Goal: Task Accomplishment & Management: Manage account settings

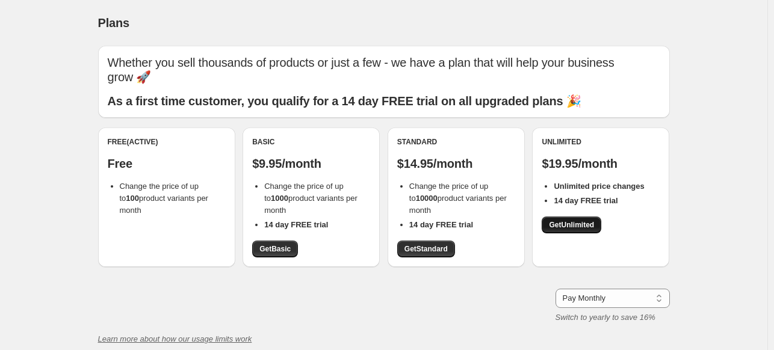
click at [575, 225] on span "Get Unlimited" at bounding box center [571, 225] width 45 height 10
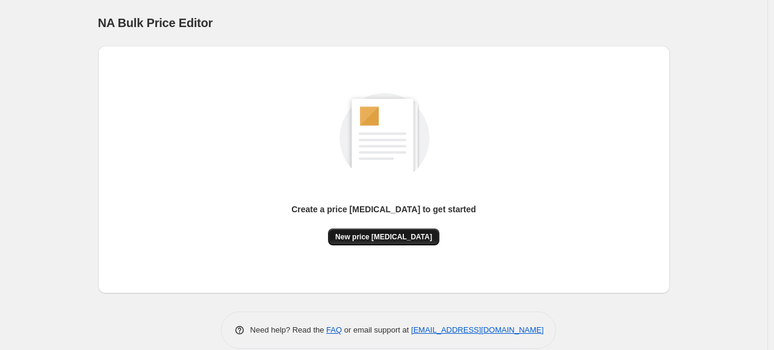
click at [367, 231] on button "New price [MEDICAL_DATA]" at bounding box center [383, 237] width 111 height 17
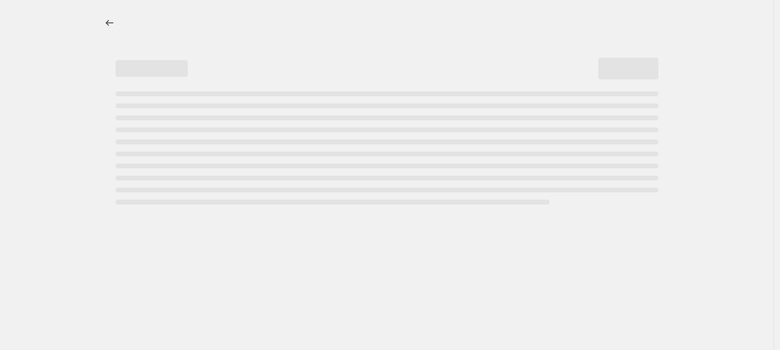
select select "percentage"
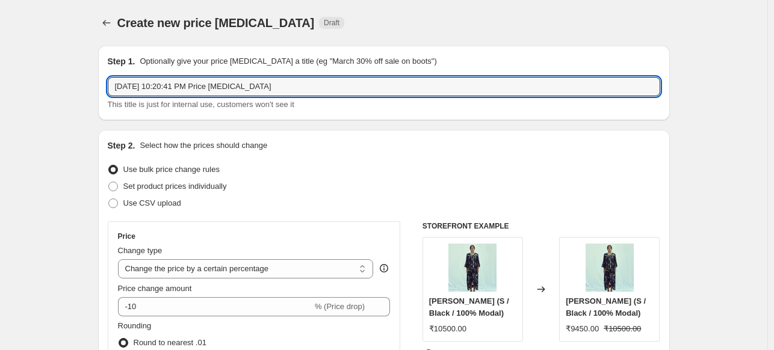
drag, startPoint x: 287, startPoint y: 85, endPoint x: 94, endPoint y: 88, distance: 192.6
type input "Sale 15%"
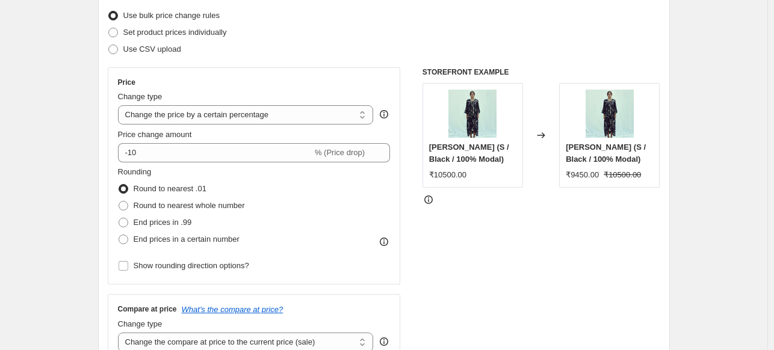
scroll to position [159, 0]
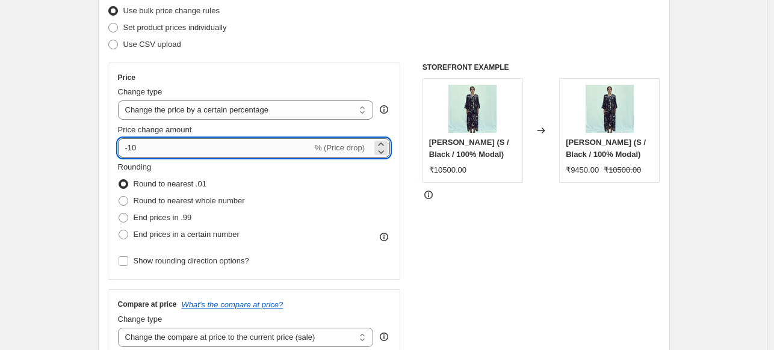
click at [162, 155] on input "-10" at bounding box center [215, 147] width 194 height 19
type input "-15"
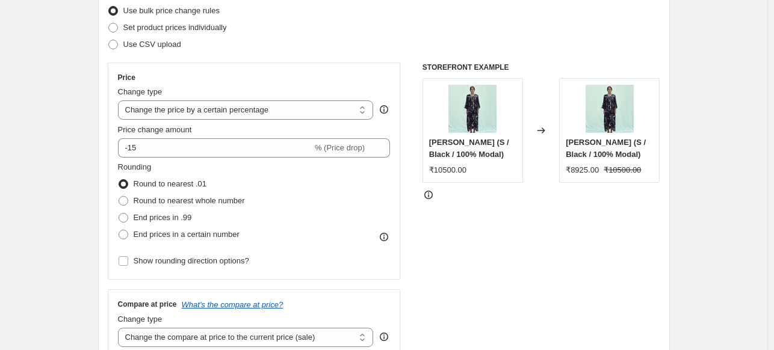
click at [211, 110] on select "Change the price to a certain amount Change the price by a certain amount Chang…" at bounding box center [246, 110] width 256 height 19
click at [125, 202] on span at bounding box center [124, 201] width 10 height 10
click at [119, 197] on input "Round to nearest whole number" at bounding box center [119, 196] width 1 height 1
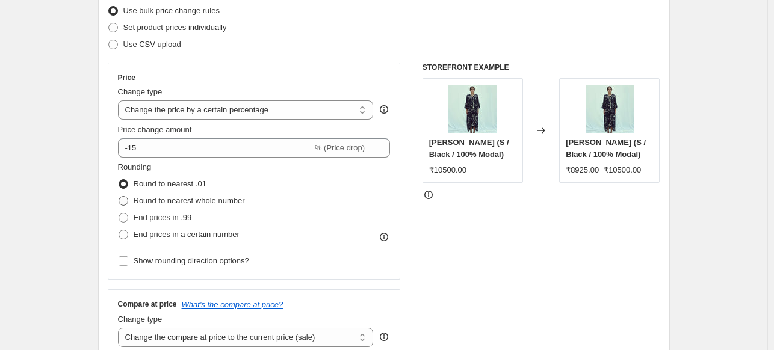
radio input "true"
click at [128, 185] on span at bounding box center [124, 184] width 10 height 10
click at [119, 180] on input "Round to nearest .01" at bounding box center [119, 179] width 1 height 1
radio input "true"
click at [128, 201] on span at bounding box center [124, 201] width 10 height 10
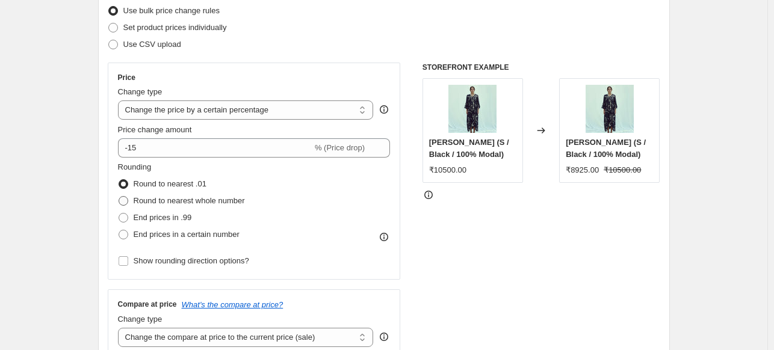
click at [119, 197] on input "Round to nearest whole number" at bounding box center [119, 196] width 1 height 1
radio input "true"
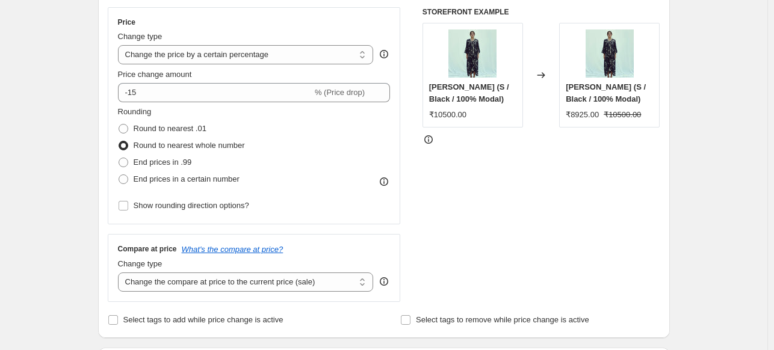
scroll to position [296, 0]
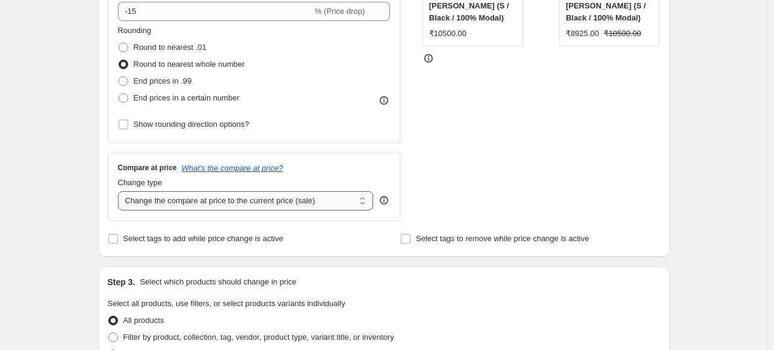
click at [232, 200] on select "Change the compare at price to the current price (sale) Change the compare at p…" at bounding box center [246, 200] width 256 height 19
click at [246, 199] on select "Change the compare at price to the current price (sale) Change the compare at p…" at bounding box center [246, 200] width 256 height 19
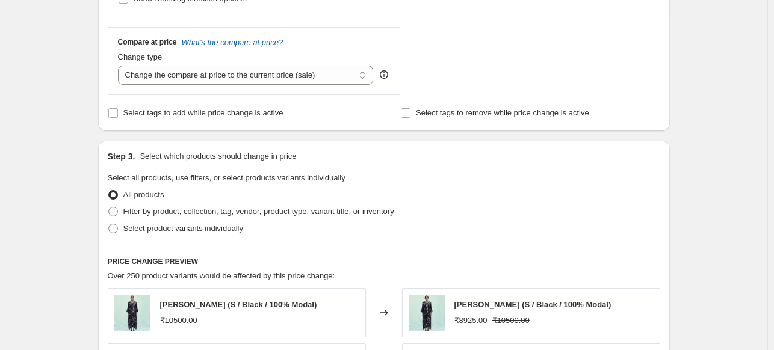
scroll to position [442, 0]
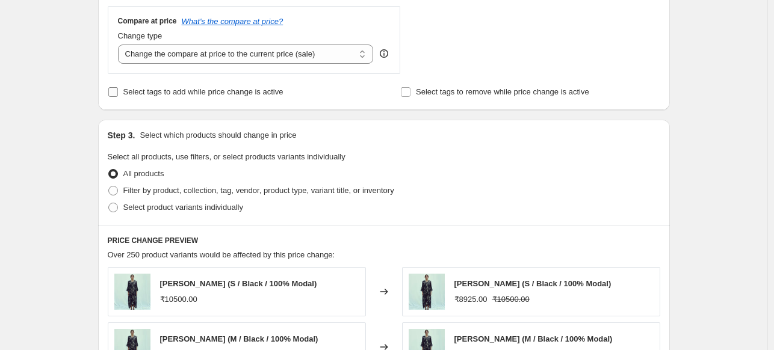
click at [197, 94] on span "Select tags to add while price change is active" at bounding box center [203, 91] width 160 height 9
click at [118, 94] on input "Select tags to add while price change is active" at bounding box center [113, 92] width 10 height 10
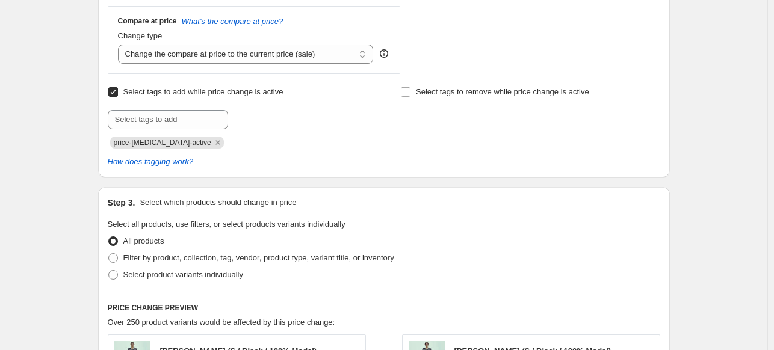
click at [199, 94] on span "Select tags to add while price change is active" at bounding box center [203, 91] width 160 height 9
click at [118, 94] on input "Select tags to add while price change is active" at bounding box center [113, 92] width 10 height 10
checkbox input "false"
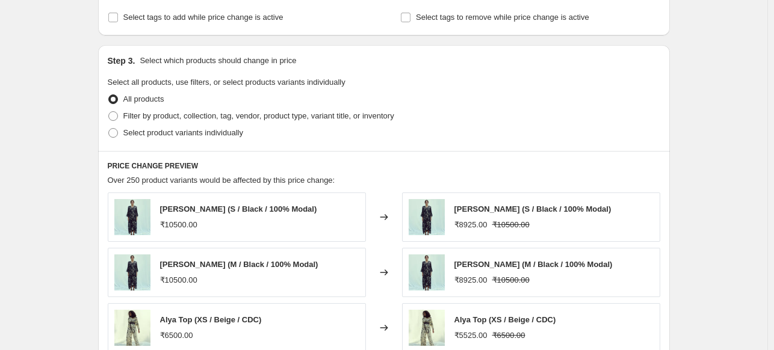
scroll to position [524, 0]
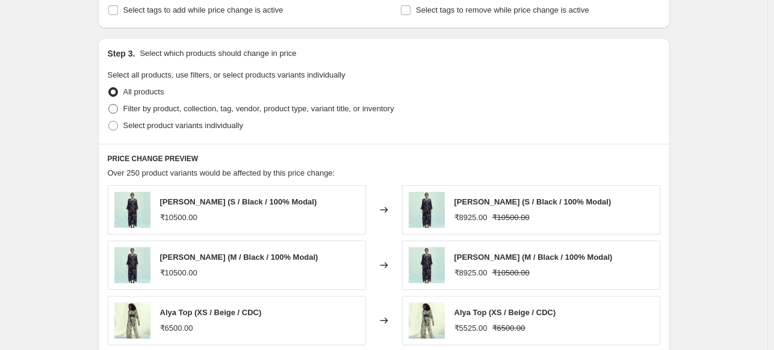
click at [190, 110] on span "Filter by product, collection, tag, vendor, product type, variant title, or inv…" at bounding box center [258, 108] width 271 height 9
click at [109, 105] on input "Filter by product, collection, tag, vendor, product type, variant title, or inv…" at bounding box center [108, 104] width 1 height 1
radio input "true"
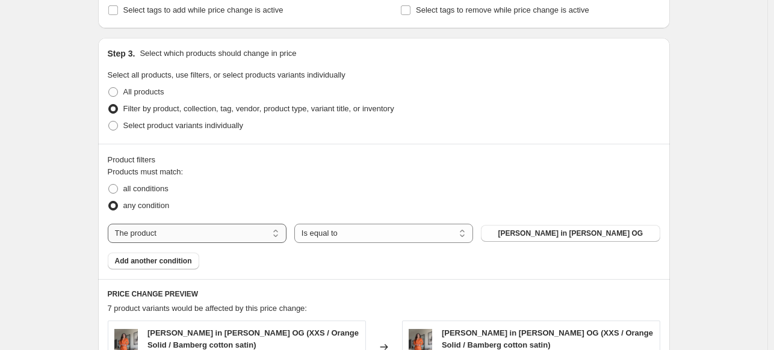
click at [261, 228] on select "The product The product's collection The product's tag The product's vendor The…" at bounding box center [197, 233] width 179 height 19
select select "collection"
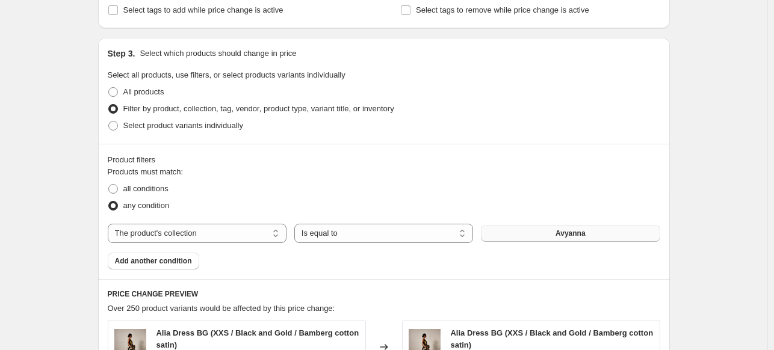
click at [566, 234] on span "Avyanna" at bounding box center [571, 234] width 30 height 10
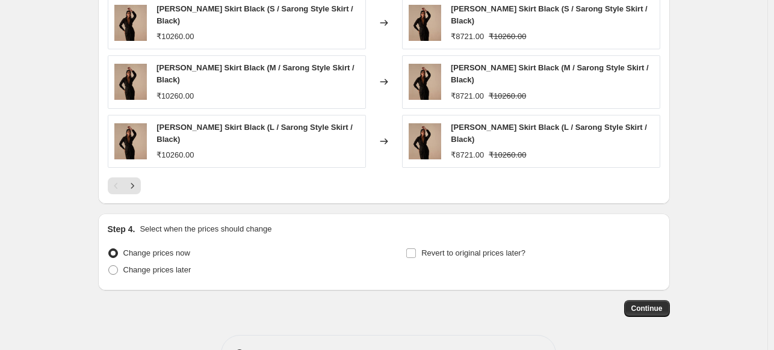
scroll to position [987, 0]
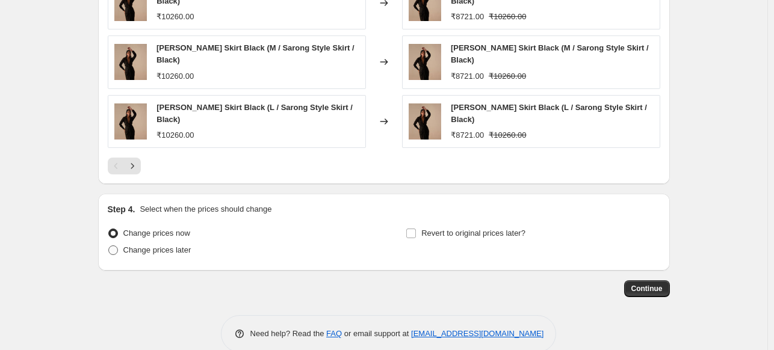
click at [161, 246] on span "Change prices later" at bounding box center [157, 250] width 68 height 9
click at [109, 246] on input "Change prices later" at bounding box center [108, 246] width 1 height 1
radio input "true"
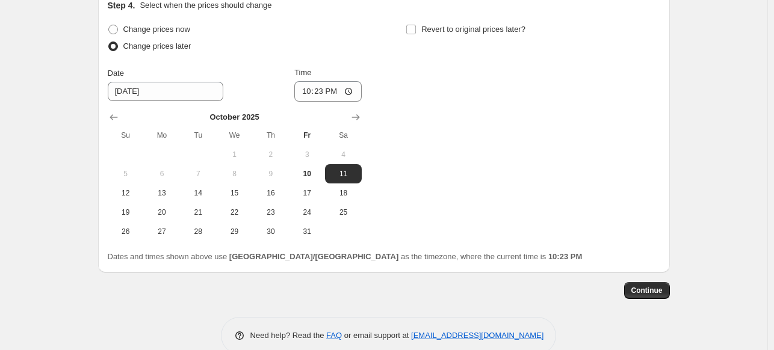
scroll to position [1192, 0]
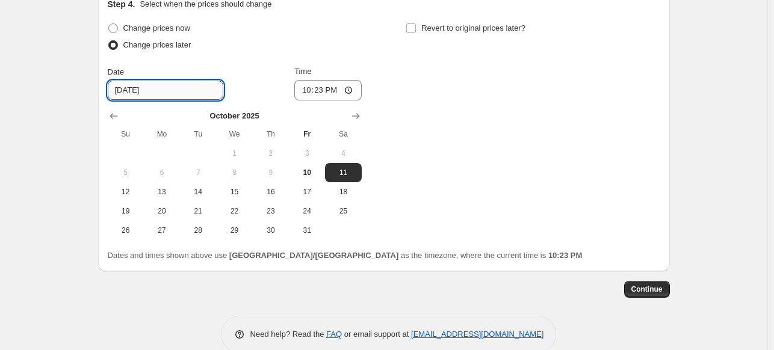
click at [152, 81] on input "10/11/2025" at bounding box center [166, 90] width 116 height 19
click at [131, 81] on input "10/11/2025" at bounding box center [166, 90] width 116 height 19
click at [120, 81] on input "10/11/2025" at bounding box center [166, 90] width 116 height 19
click at [355, 168] on span "11" at bounding box center [343, 173] width 26 height 10
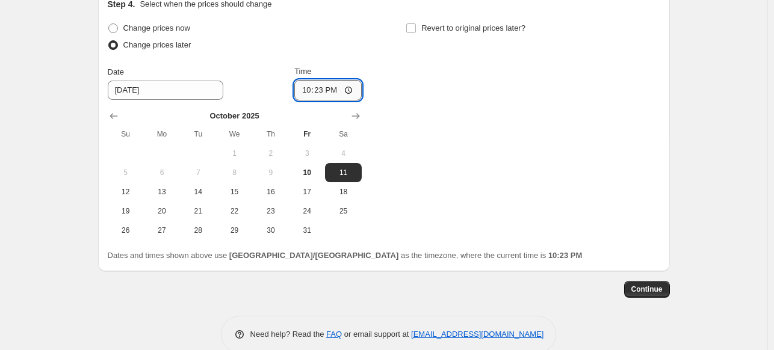
click at [351, 80] on input "22:23" at bounding box center [327, 90] width 67 height 20
click at [320, 80] on input "22:23" at bounding box center [327, 90] width 67 height 20
type input "11:00"
click at [565, 281] on div "Continue" at bounding box center [384, 289] width 572 height 17
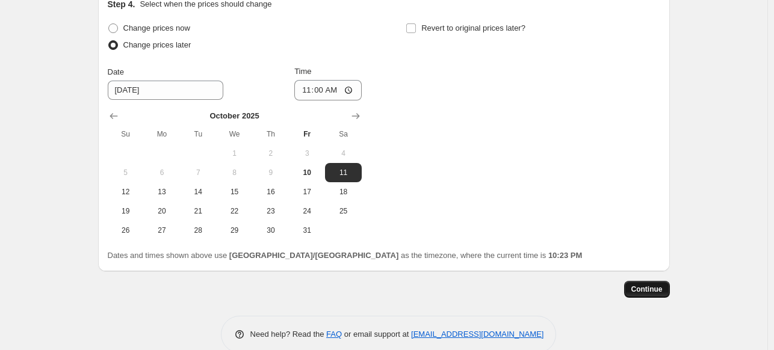
click at [644, 285] on span "Continue" at bounding box center [646, 290] width 31 height 10
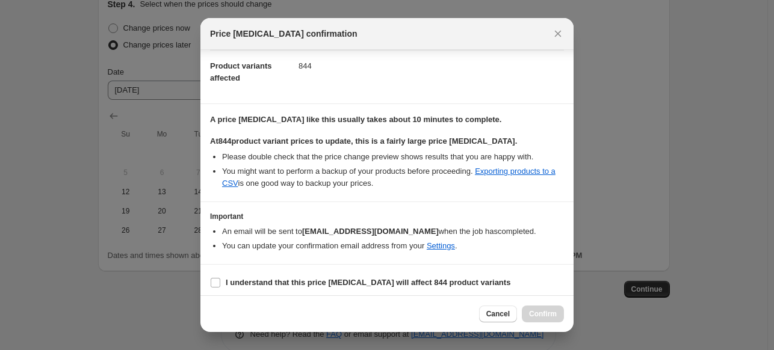
scroll to position [132, 0]
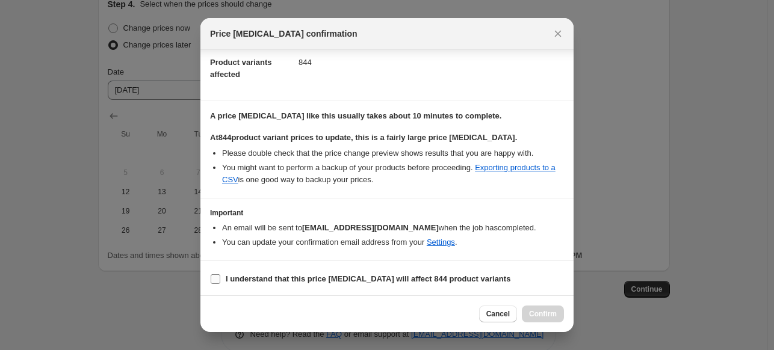
click at [289, 274] on b "I understand that this price change job will affect 844 product variants" at bounding box center [368, 278] width 285 height 9
click at [220, 274] on input "I understand that this price change job will affect 844 product variants" at bounding box center [216, 279] width 10 height 10
checkbox input "true"
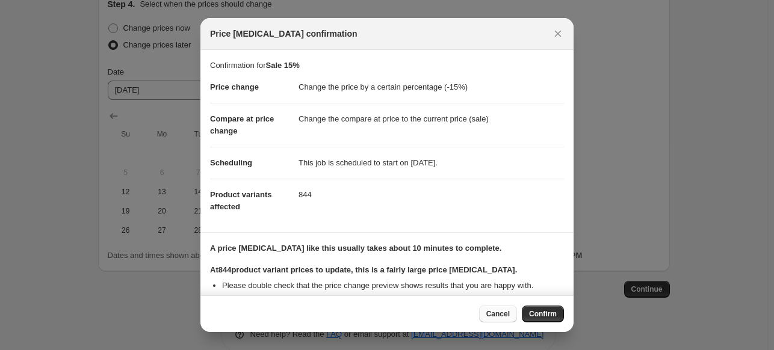
click at [503, 316] on span "Cancel" at bounding box center [497, 314] width 23 height 10
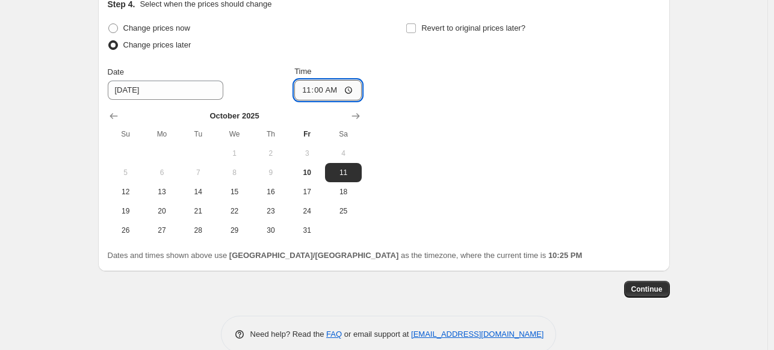
click at [325, 80] on input "11:00" at bounding box center [327, 90] width 67 height 20
click at [663, 285] on span "Continue" at bounding box center [646, 290] width 31 height 10
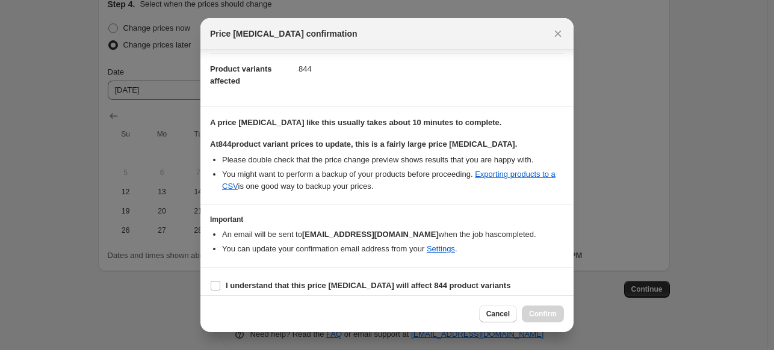
scroll to position [132, 0]
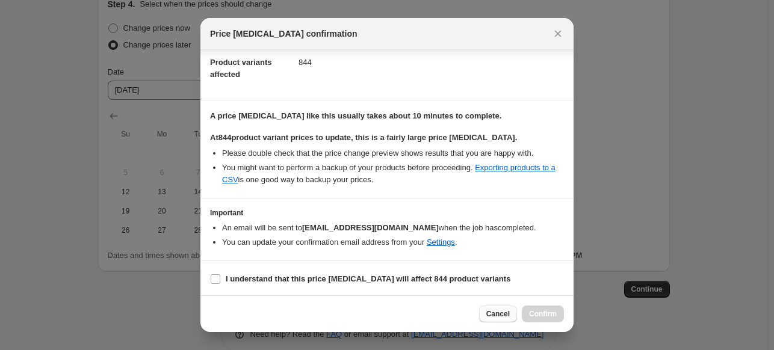
click at [485, 318] on button "Cancel" at bounding box center [498, 314] width 38 height 17
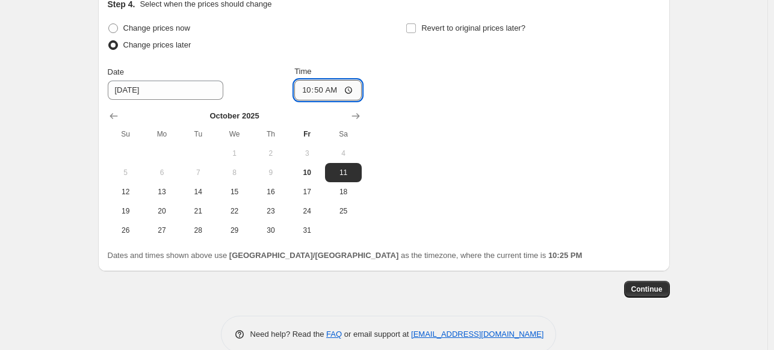
click at [325, 80] on input "10:50" at bounding box center [327, 90] width 67 height 20
click at [320, 80] on input "10:50" at bounding box center [327, 90] width 67 height 20
type input "11:00"
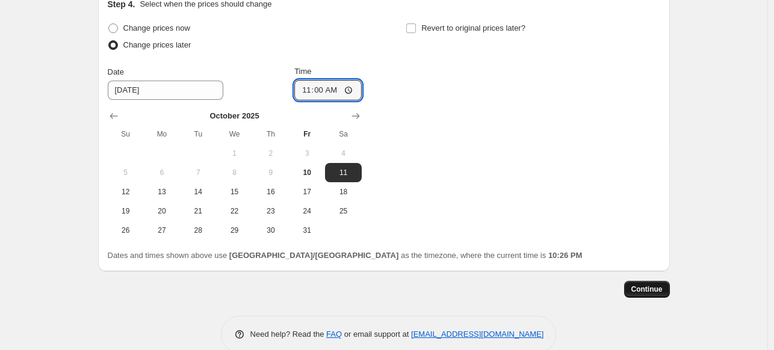
click at [663, 281] on button "Continue" at bounding box center [647, 289] width 46 height 17
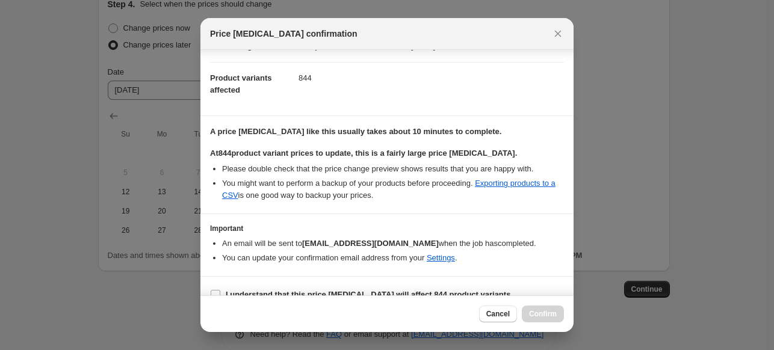
scroll to position [132, 0]
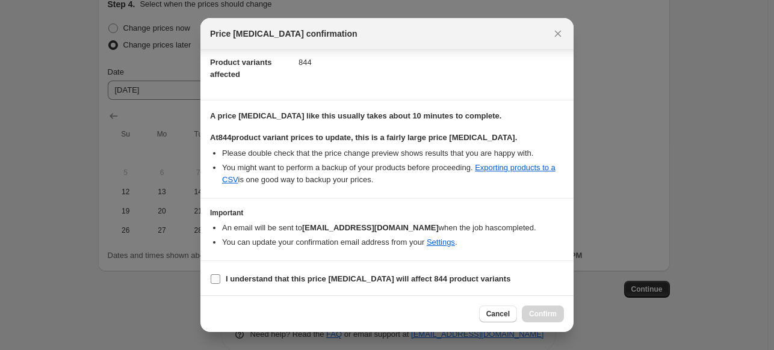
click at [361, 274] on b "I understand that this price change job will affect 844 product variants" at bounding box center [368, 278] width 285 height 9
click at [220, 274] on input "I understand that this price change job will affect 844 product variants" at bounding box center [216, 279] width 10 height 10
checkbox input "true"
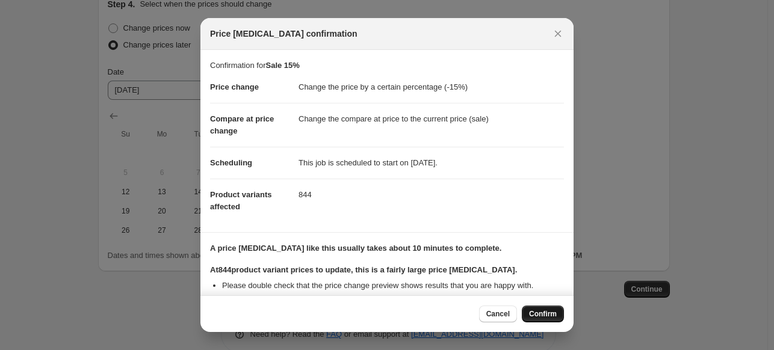
click at [554, 316] on span "Confirm" at bounding box center [543, 314] width 28 height 10
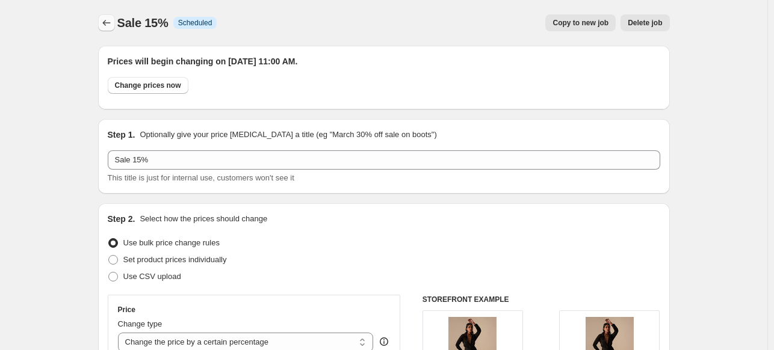
click at [109, 20] on icon "Price change jobs" at bounding box center [107, 23] width 12 height 12
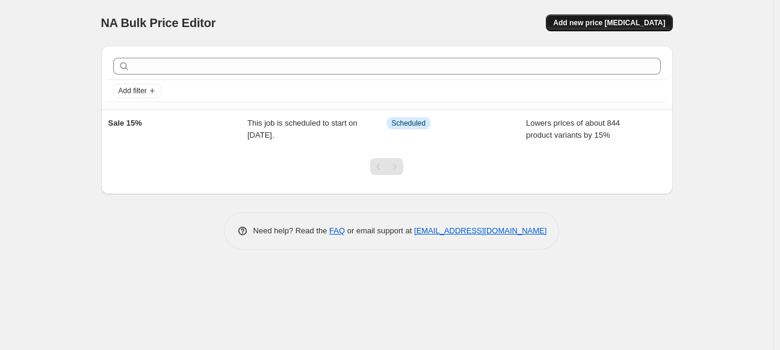
click at [597, 23] on span "Add new price change job" at bounding box center [609, 23] width 112 height 10
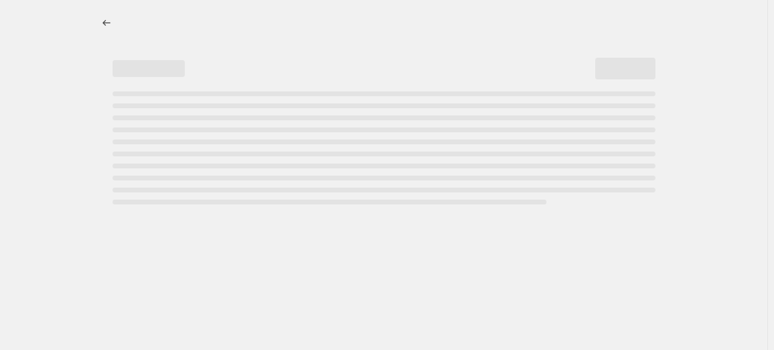
select select "percentage"
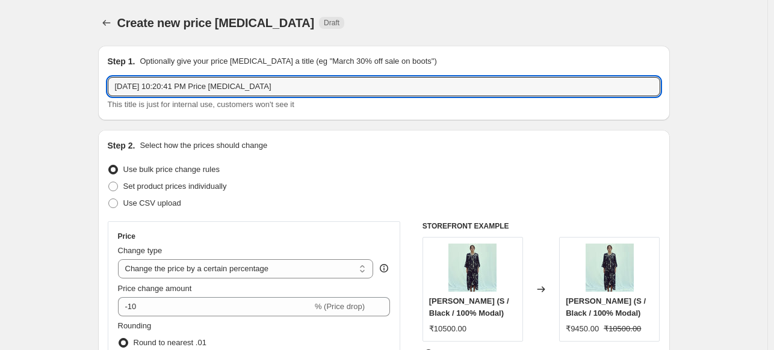
drag, startPoint x: 271, startPoint y: 85, endPoint x: 84, endPoint y: 84, distance: 187.2
type input "Sale 25%"
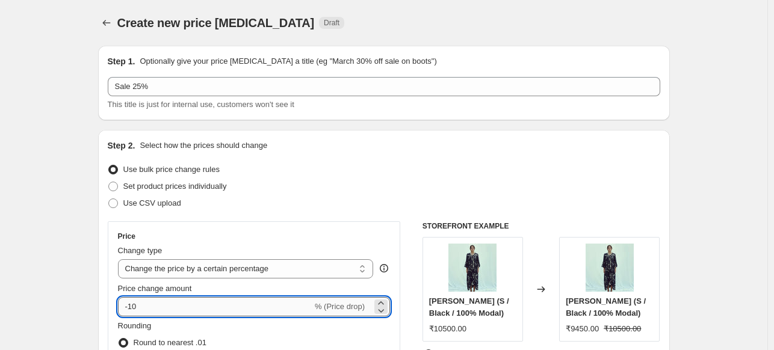
drag, startPoint x: 170, startPoint y: 308, endPoint x: 128, endPoint y: 308, distance: 42.7
click at [128, 308] on input "-10" at bounding box center [215, 306] width 194 height 19
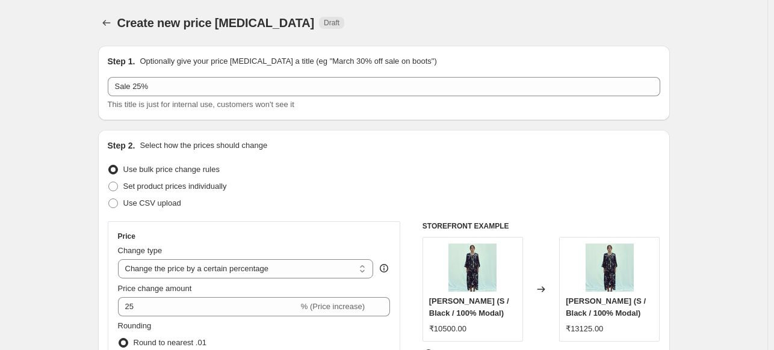
click at [104, 281] on div "Step 2. Select how the prices should change Use bulk price change rules Set pro…" at bounding box center [384, 341] width 572 height 423
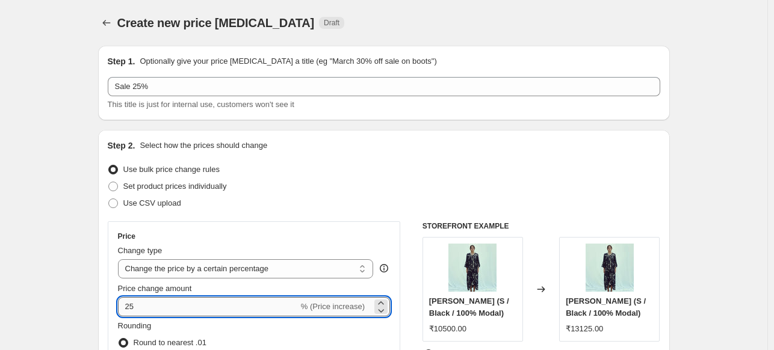
click at [150, 310] on input "25" at bounding box center [208, 306] width 181 height 19
click at [158, 308] on input "-10" at bounding box center [215, 306] width 194 height 19
type input "-1"
type input "-25"
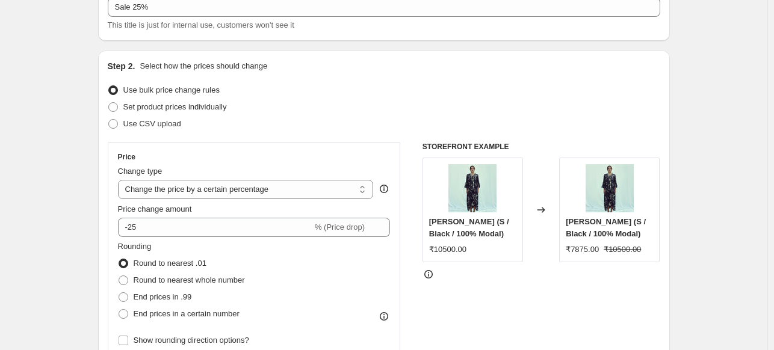
scroll to position [83, 0]
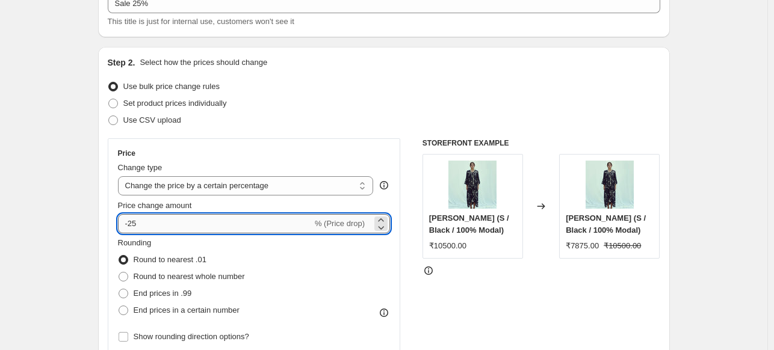
click at [164, 228] on input "-25" at bounding box center [215, 223] width 194 height 19
click at [135, 225] on input "25" at bounding box center [208, 223] width 181 height 19
paste input "-"
type input "-25"
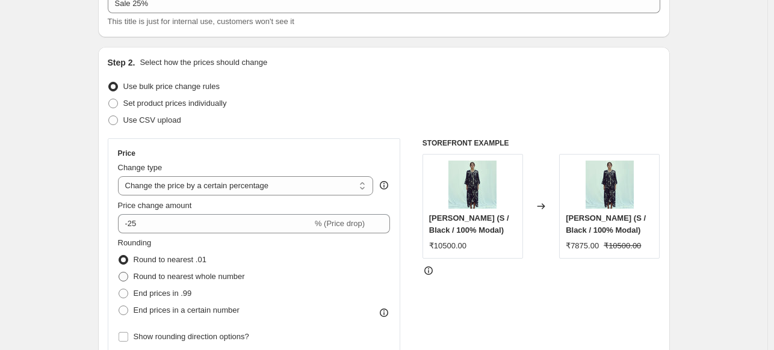
click at [179, 279] on span "Round to nearest whole number" at bounding box center [189, 276] width 111 height 9
click at [119, 273] on input "Round to nearest whole number" at bounding box center [119, 272] width 1 height 1
radio input "true"
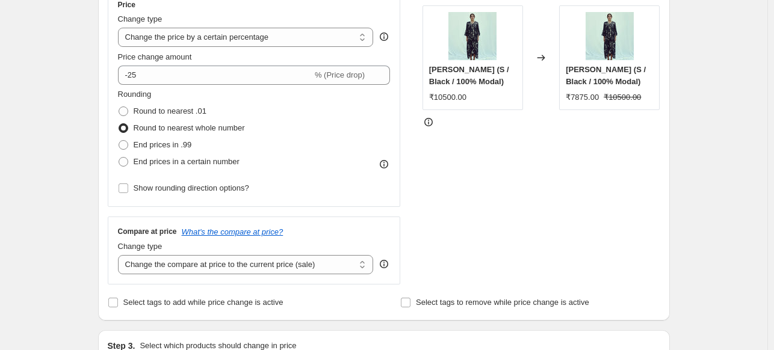
scroll to position [242, 0]
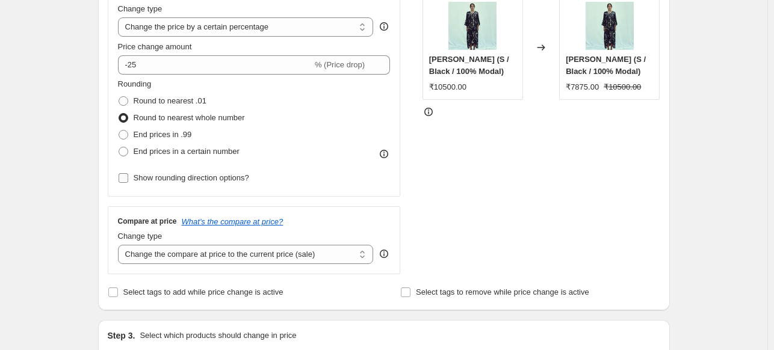
click at [187, 178] on span "Show rounding direction options?" at bounding box center [192, 177] width 116 height 9
click at [128, 178] on input "Show rounding direction options?" at bounding box center [124, 178] width 10 height 10
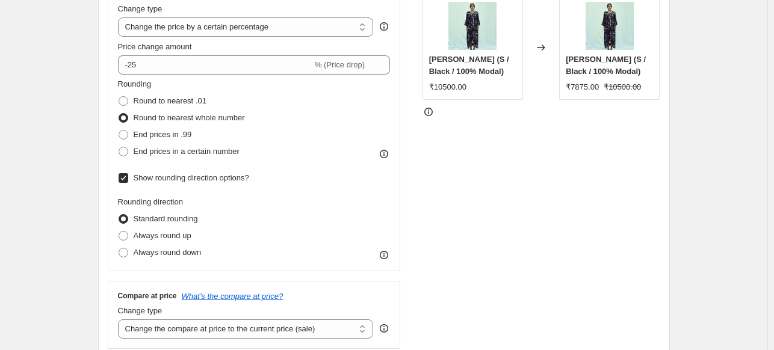
click at [187, 178] on span "Show rounding direction options?" at bounding box center [192, 177] width 116 height 9
click at [128, 178] on input "Show rounding direction options?" at bounding box center [124, 178] width 10 height 10
checkbox input "false"
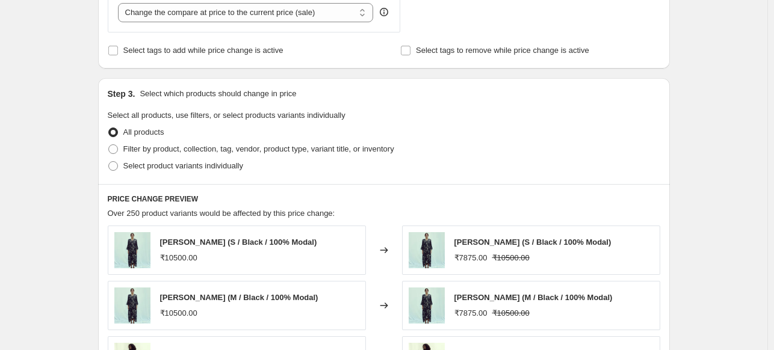
scroll to position [492, 0]
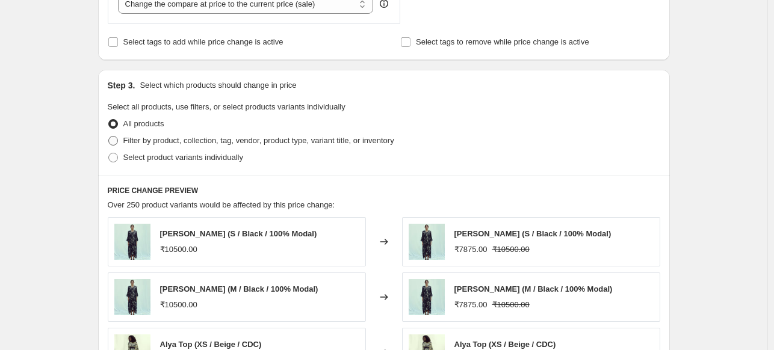
click at [179, 143] on span "Filter by product, collection, tag, vendor, product type, variant title, or inv…" at bounding box center [258, 140] width 271 height 9
click at [109, 137] on input "Filter by product, collection, tag, vendor, product type, variant title, or inv…" at bounding box center [108, 136] width 1 height 1
radio input "true"
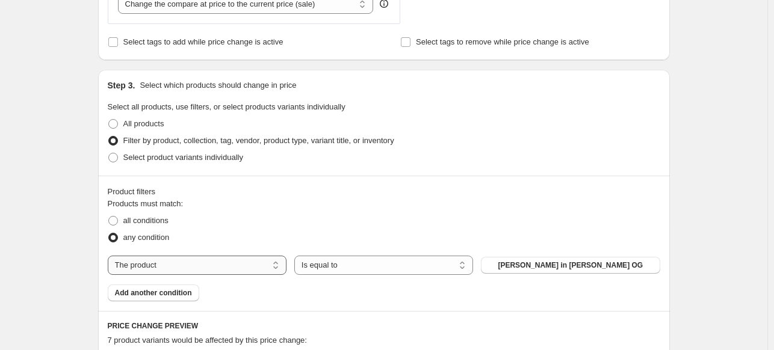
click at [173, 265] on select "The product The product's collection The product's tag The product's vendor The…" at bounding box center [197, 265] width 179 height 19
select select "collection"
click at [568, 267] on span "Avyanna" at bounding box center [571, 266] width 30 height 10
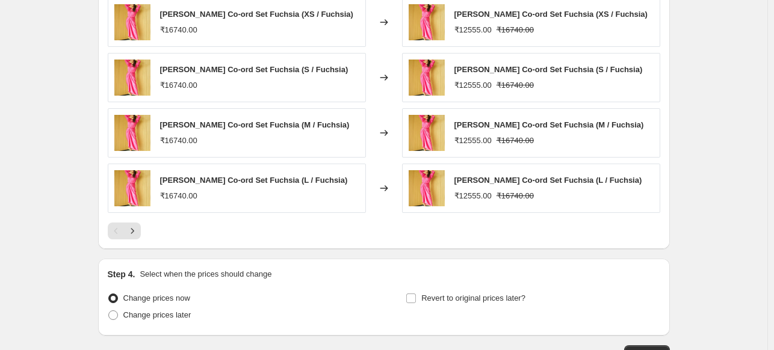
scroll to position [974, 0]
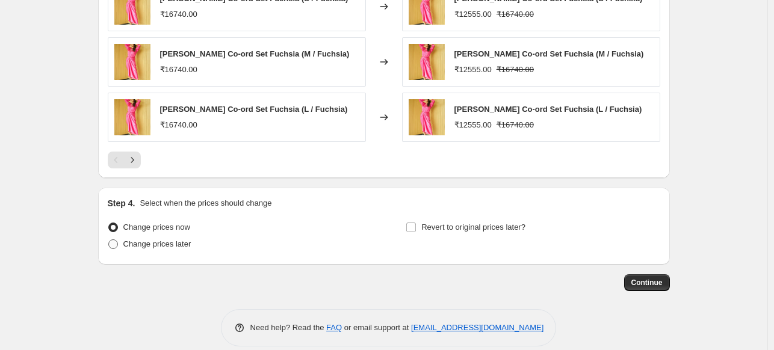
click at [166, 247] on span "Change prices later" at bounding box center [157, 244] width 68 height 9
click at [109, 240] on input "Change prices later" at bounding box center [108, 240] width 1 height 1
radio input "true"
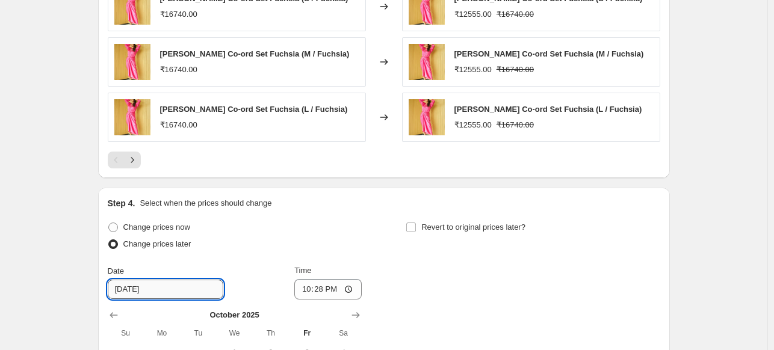
click at [163, 290] on input "10/11/2025" at bounding box center [166, 289] width 116 height 19
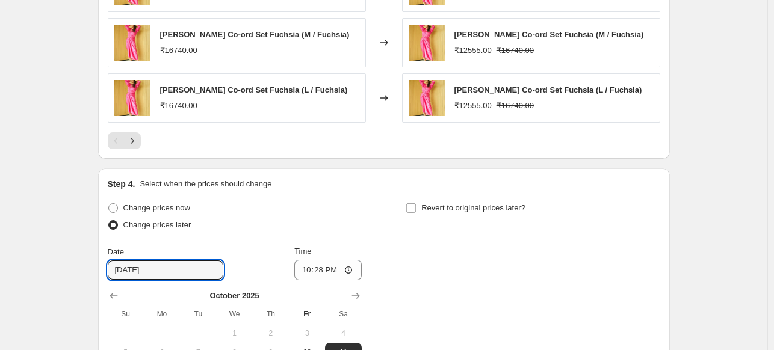
scroll to position [1192, 0]
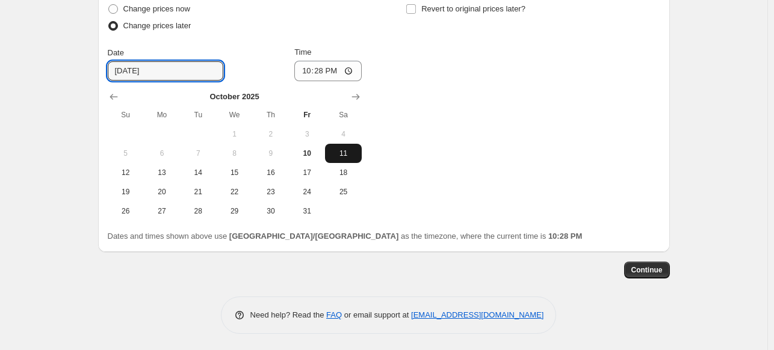
click at [348, 150] on span "11" at bounding box center [343, 154] width 26 height 10
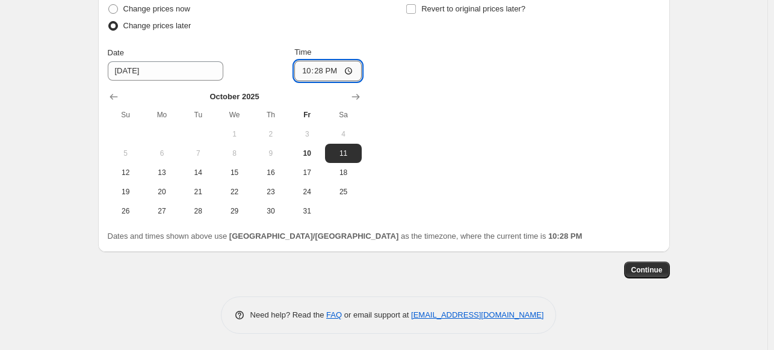
click at [333, 67] on input "22:28" at bounding box center [327, 71] width 67 height 20
click at [321, 67] on input "22:28" at bounding box center [327, 71] width 67 height 20
type input "11:00"
click at [655, 271] on span "Continue" at bounding box center [646, 270] width 31 height 10
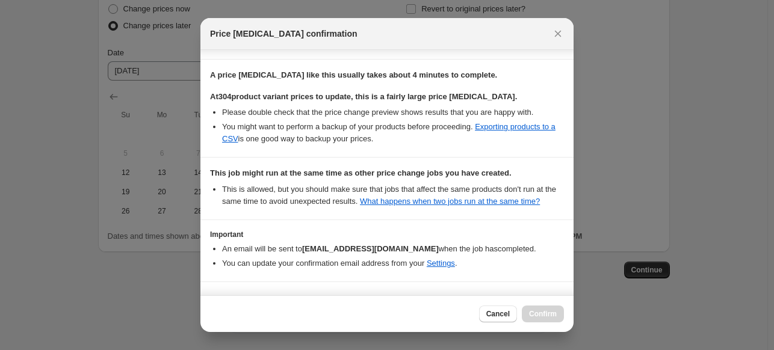
scroll to position [207, 0]
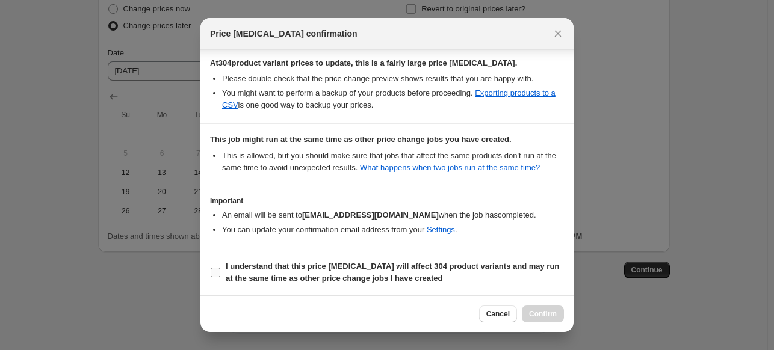
click at [329, 267] on b "I understand that this price change job will affect 304 product variants and ma…" at bounding box center [392, 272] width 333 height 21
click at [259, 267] on b "I understand that this price change job will affect 304 product variants and ma…" at bounding box center [392, 272] width 333 height 21
click at [220, 268] on input "I understand that this price change job will affect 304 product variants and ma…" at bounding box center [216, 273] width 10 height 10
checkbox input "true"
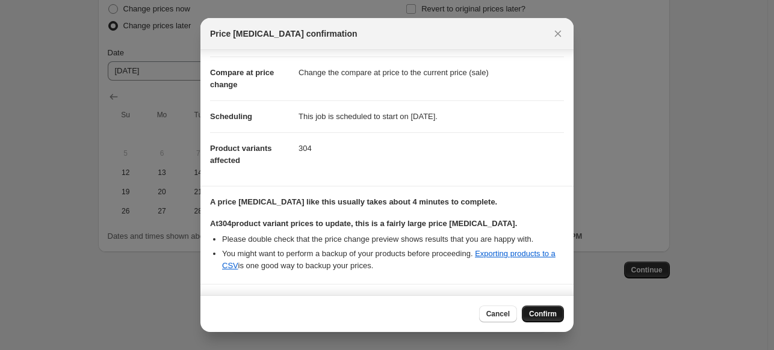
click at [539, 317] on span "Confirm" at bounding box center [543, 314] width 28 height 10
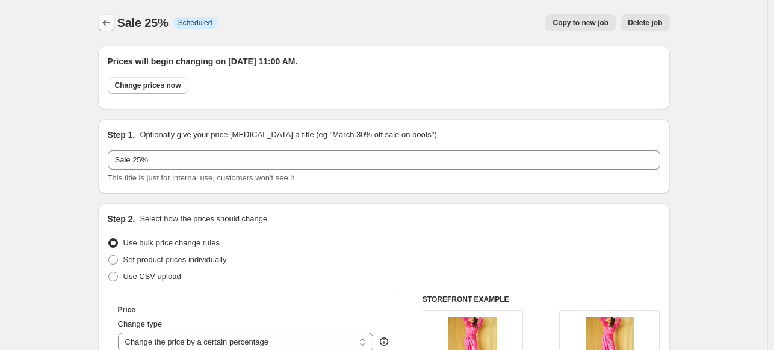
click at [109, 23] on icon "Price change jobs" at bounding box center [107, 23] width 12 height 12
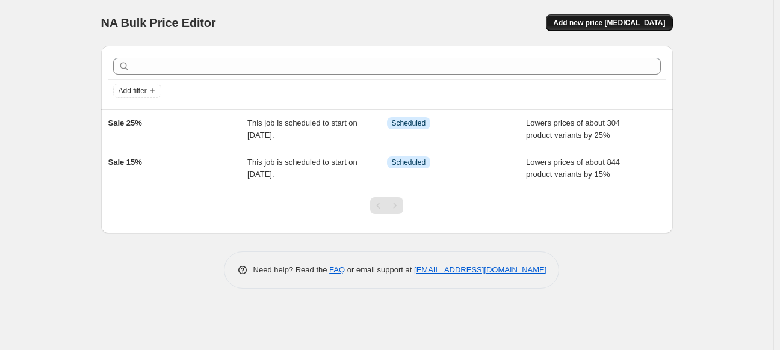
click at [620, 21] on span "Add new price change job" at bounding box center [609, 23] width 112 height 10
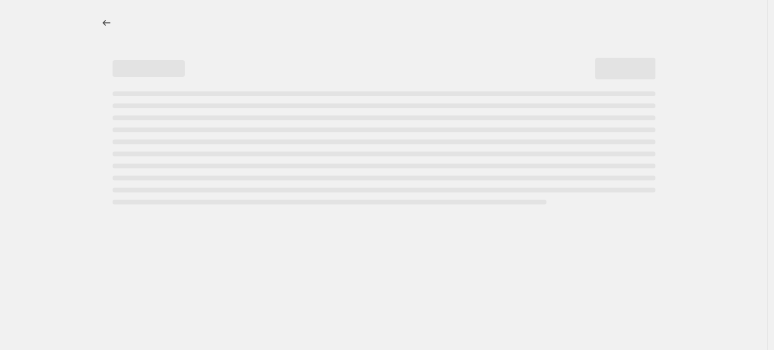
select select "percentage"
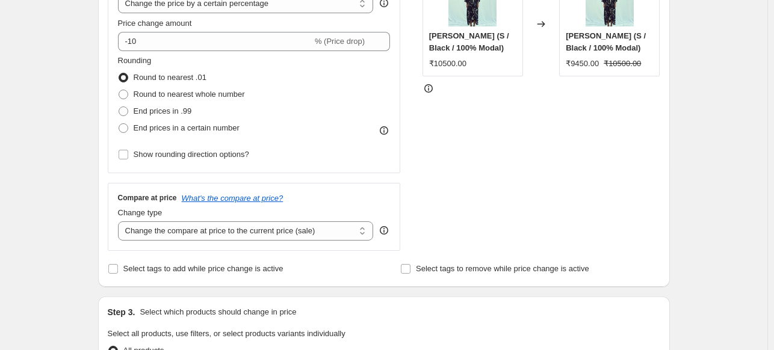
scroll to position [250, 0]
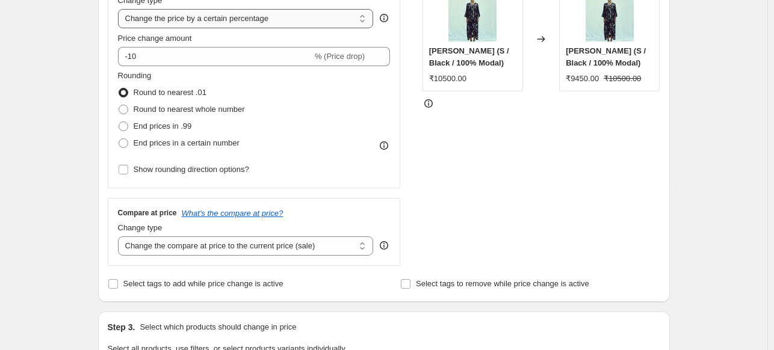
click at [219, 20] on select "Change the price to a certain amount Change the price by a certain amount Chang…" at bounding box center [246, 18] width 256 height 19
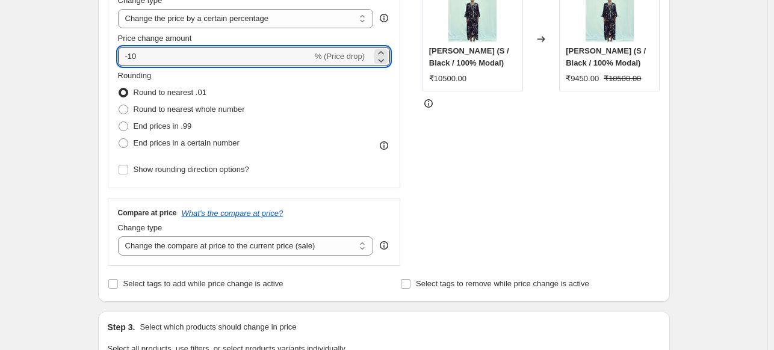
drag, startPoint x: 190, startPoint y: 55, endPoint x: 110, endPoint y: 54, distance: 80.7
click at [110, 54] on div "Step 2. Select how the prices should change Use bulk price change rules Set pro…" at bounding box center [384, 91] width 572 height 423
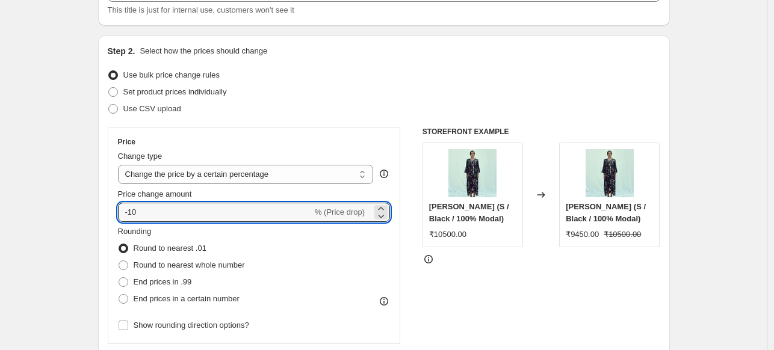
scroll to position [90, 0]
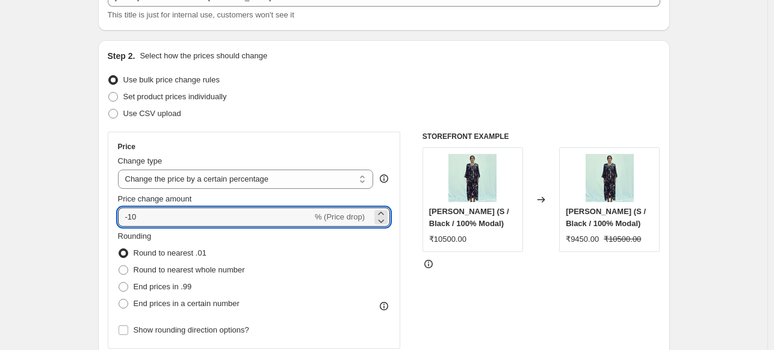
type input "-1"
type input "-45"
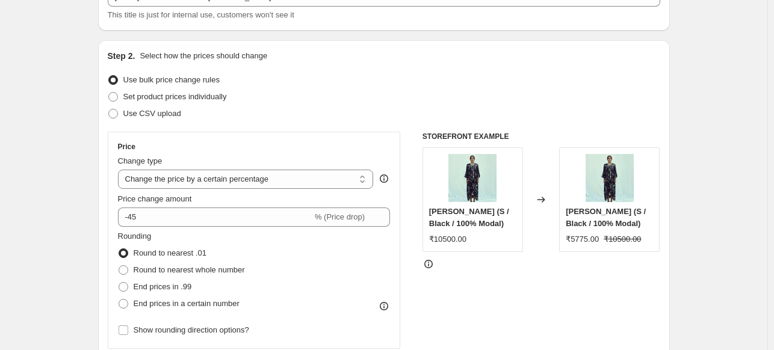
click at [241, 264] on span "Round to nearest whole number" at bounding box center [189, 270] width 111 height 12
click at [119, 265] on input "Round to nearest whole number" at bounding box center [119, 265] width 1 height 1
radio input "true"
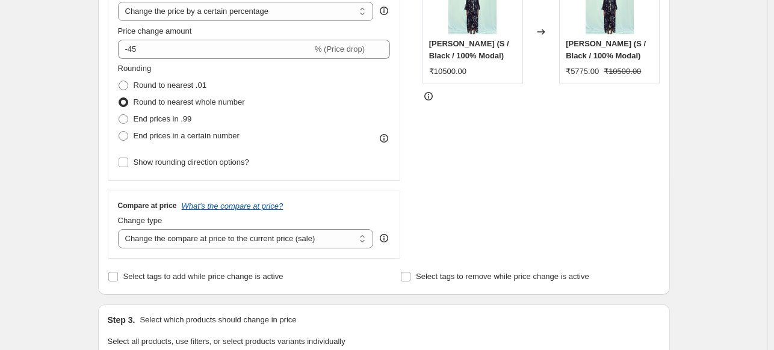
scroll to position [410, 0]
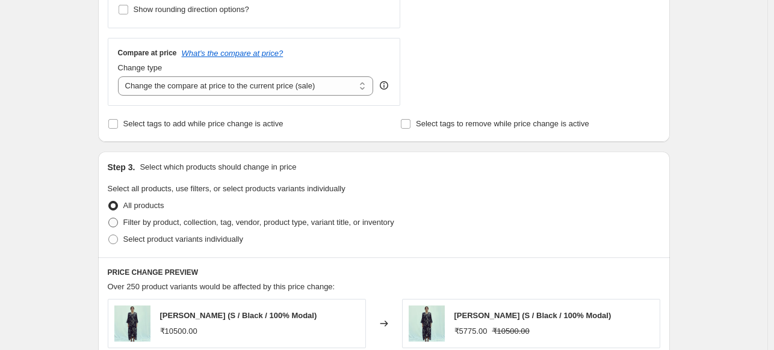
click at [178, 221] on span "Filter by product, collection, tag, vendor, product type, variant title, or inv…" at bounding box center [258, 222] width 271 height 9
click at [109, 218] on input "Filter by product, collection, tag, vendor, product type, variant title, or inv…" at bounding box center [108, 218] width 1 height 1
radio input "true"
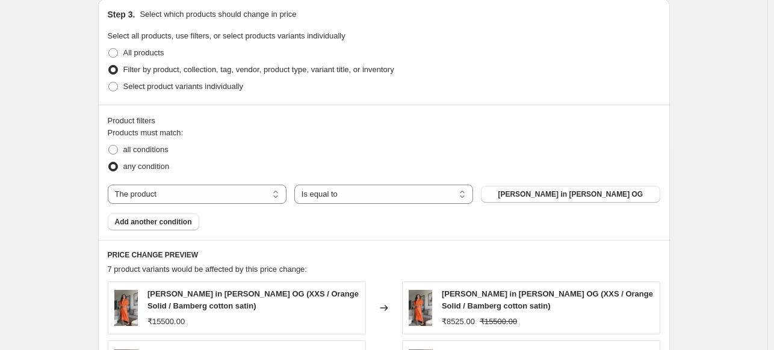
scroll to position [571, 0]
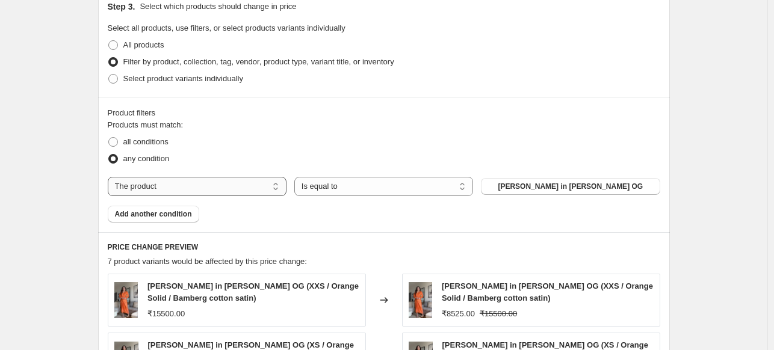
click at [211, 187] on select "The product The product's collection The product's tag The product's vendor The…" at bounding box center [197, 186] width 179 height 19
select select "collection"
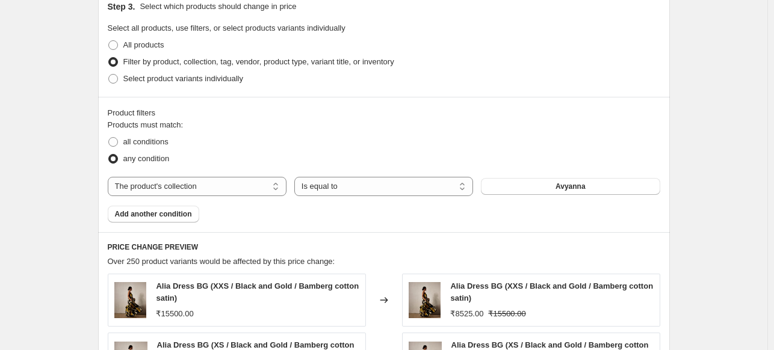
click at [572, 187] on span "Avyanna" at bounding box center [571, 187] width 30 height 10
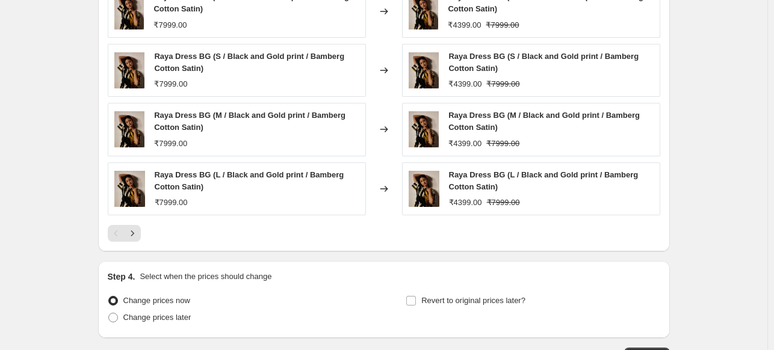
scroll to position [943, 0]
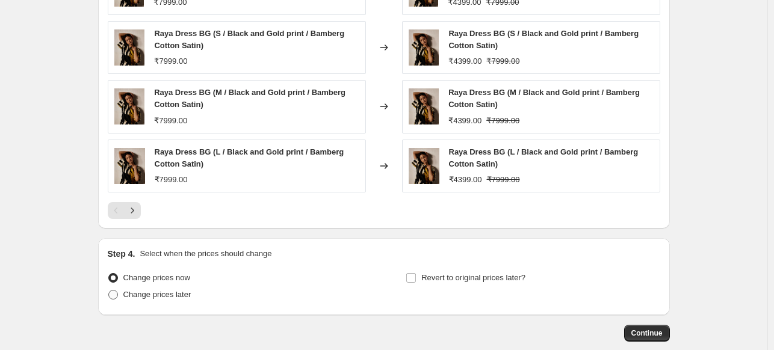
click at [176, 297] on span "Change prices later" at bounding box center [157, 294] width 68 height 9
click at [109, 291] on input "Change prices later" at bounding box center [108, 290] width 1 height 1
radio input "true"
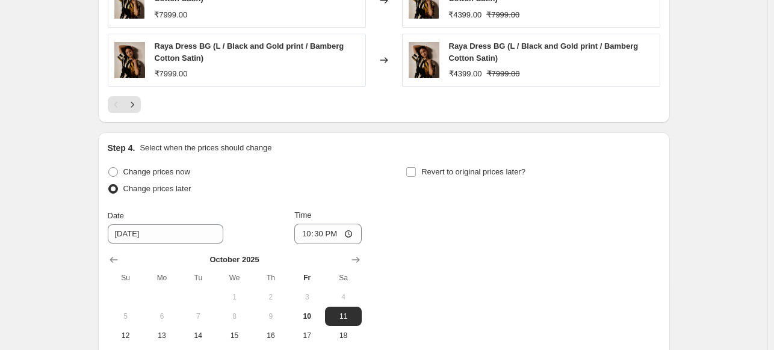
scroll to position [1212, 0]
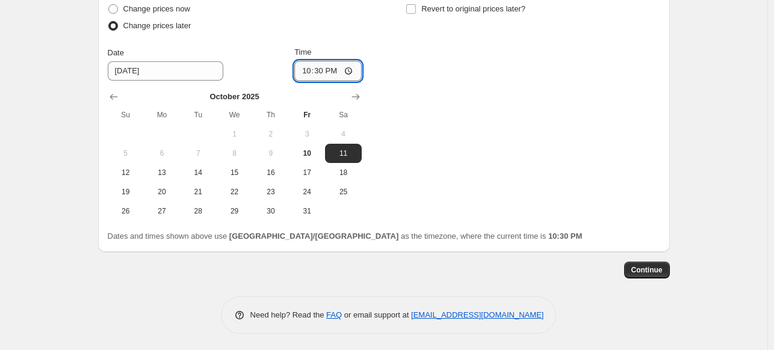
click at [324, 70] on input "22:30" at bounding box center [327, 71] width 67 height 20
type input "11:00"
click at [348, 149] on span "11" at bounding box center [343, 154] width 26 height 10
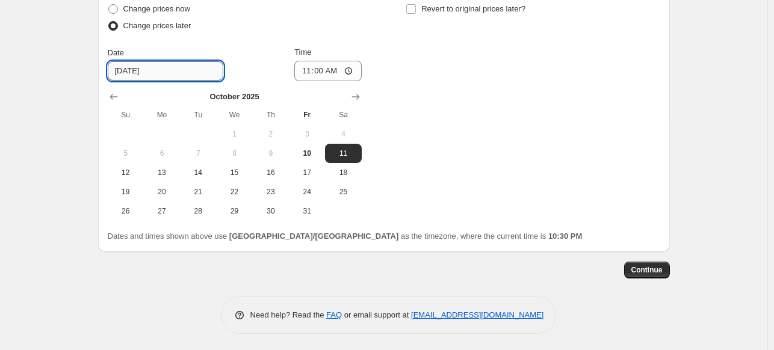
click at [153, 69] on input "10/11/2025" at bounding box center [166, 70] width 116 height 19
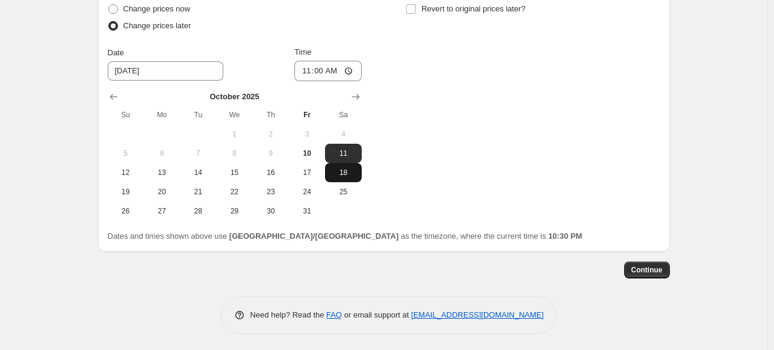
click at [347, 172] on span "18" at bounding box center [343, 173] width 26 height 10
click at [347, 150] on span "11" at bounding box center [343, 154] width 26 height 10
type input "10/11/2025"
click at [645, 271] on span "Continue" at bounding box center [646, 270] width 31 height 10
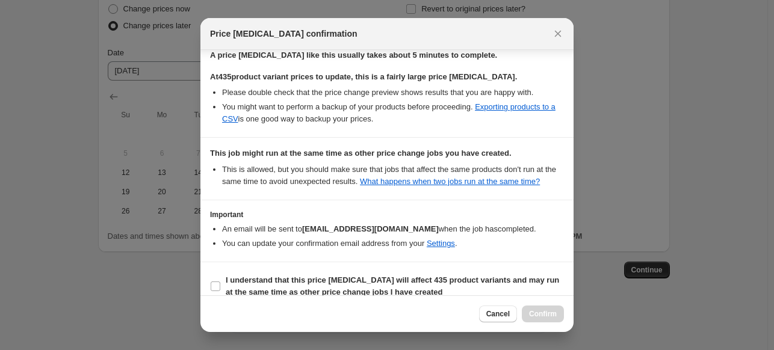
scroll to position [207, 0]
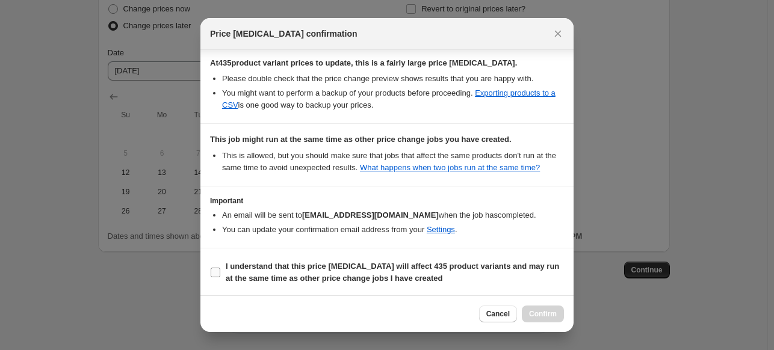
click at [217, 271] on input "I understand that this price change job will affect 435 product variants and ma…" at bounding box center [216, 273] width 10 height 10
checkbox input "true"
click at [543, 313] on span "Confirm" at bounding box center [543, 314] width 28 height 10
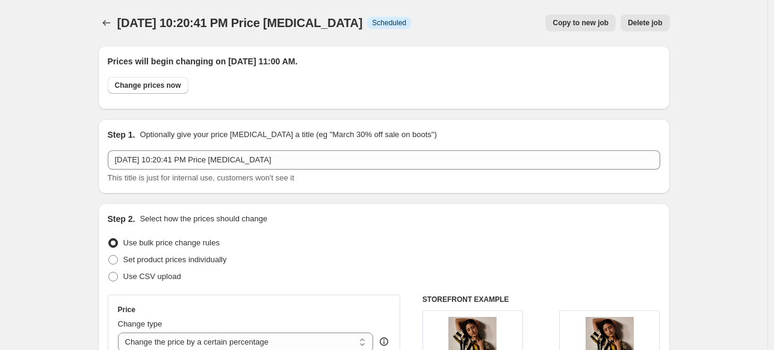
scroll to position [1212, 0]
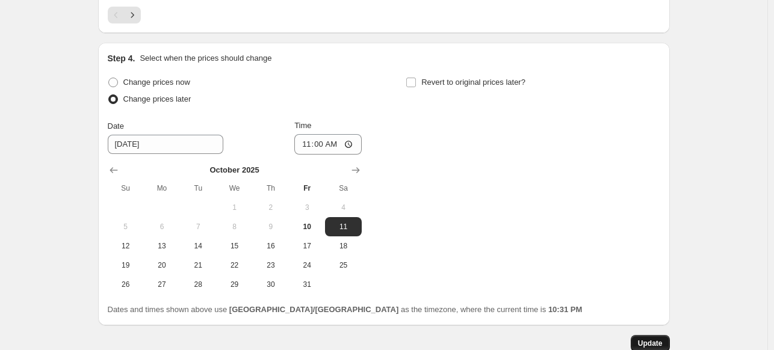
click at [661, 348] on button "Update" at bounding box center [650, 343] width 39 height 17
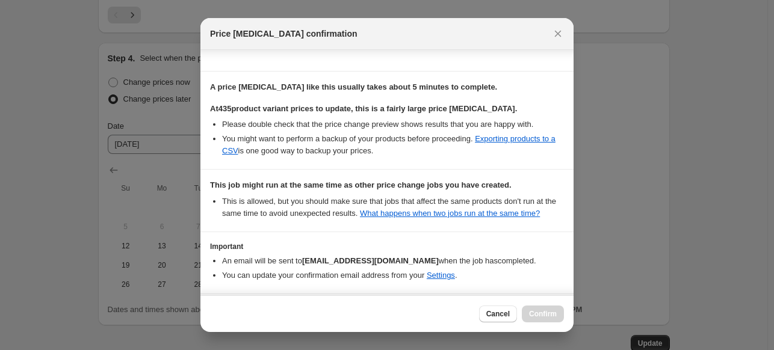
scroll to position [207, 0]
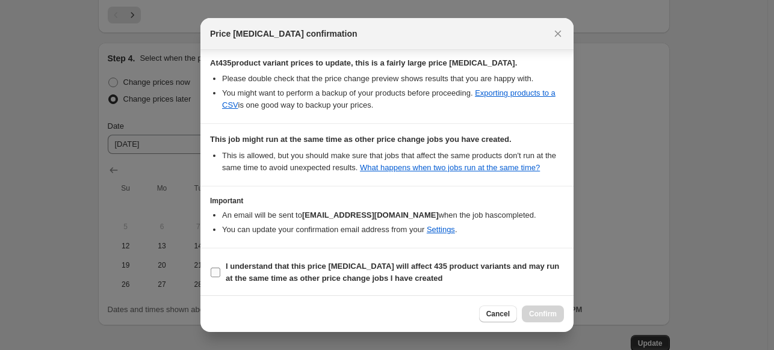
click at [308, 274] on b "I understand that this price change job will affect 435 product variants and ma…" at bounding box center [392, 272] width 333 height 21
click at [220, 274] on input "I understand that this price change job will affect 435 product variants and ma…" at bounding box center [216, 273] width 10 height 10
checkbox input "true"
click at [492, 312] on span "Cancel" at bounding box center [497, 314] width 23 height 10
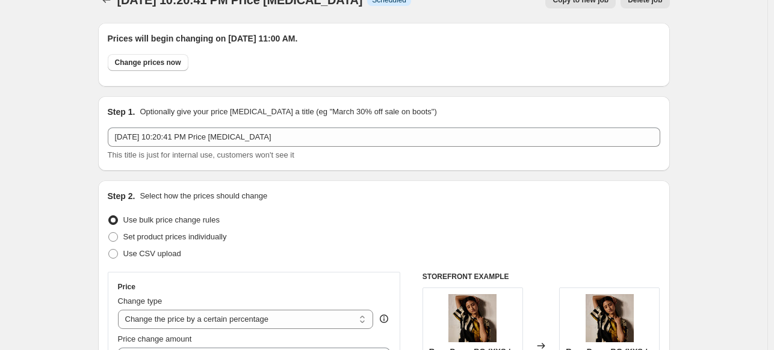
scroll to position [0, 0]
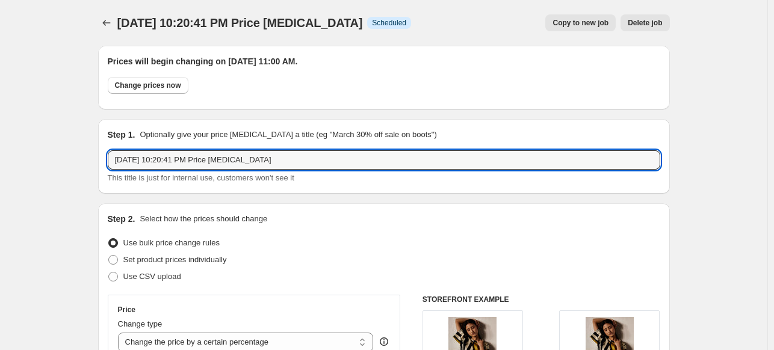
drag, startPoint x: 288, startPoint y: 159, endPoint x: 79, endPoint y: 137, distance: 210.0
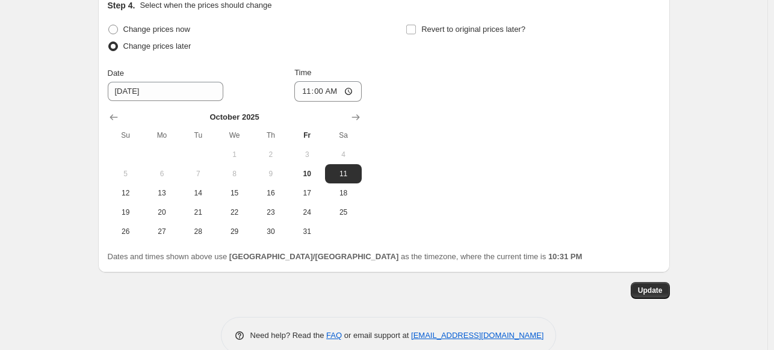
scroll to position [1286, 0]
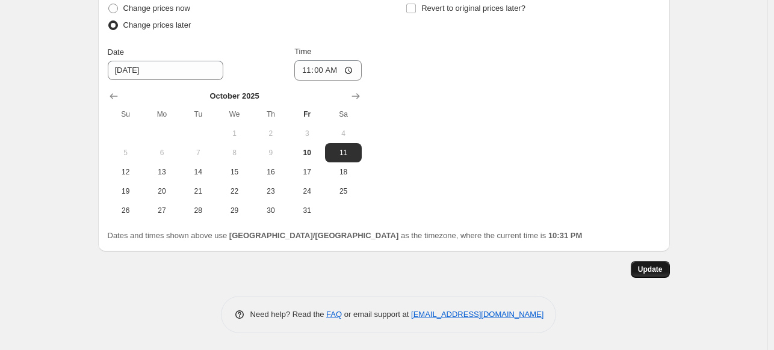
type input "Sale 45%"
click at [649, 266] on span "Update" at bounding box center [650, 270] width 25 height 10
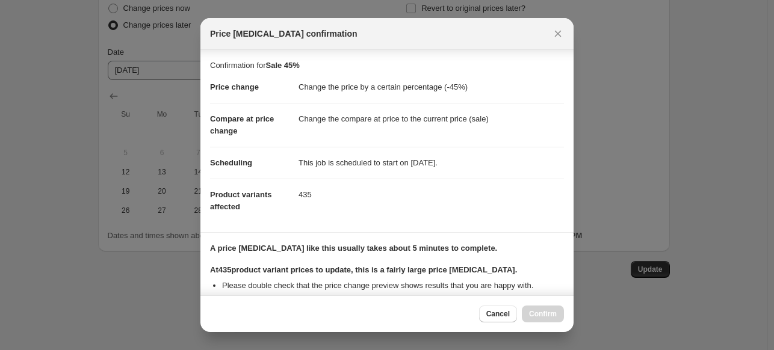
scroll to position [207, 0]
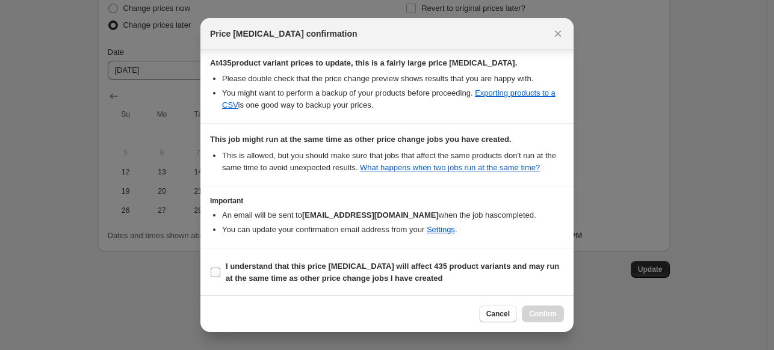
click at [300, 265] on b "I understand that this price change job will affect 435 product variants and ma…" at bounding box center [392, 272] width 333 height 21
click at [220, 268] on input "I understand that this price change job will affect 435 product variants and ma…" at bounding box center [216, 273] width 10 height 10
checkbox input "true"
click at [543, 311] on span "Confirm" at bounding box center [543, 314] width 28 height 10
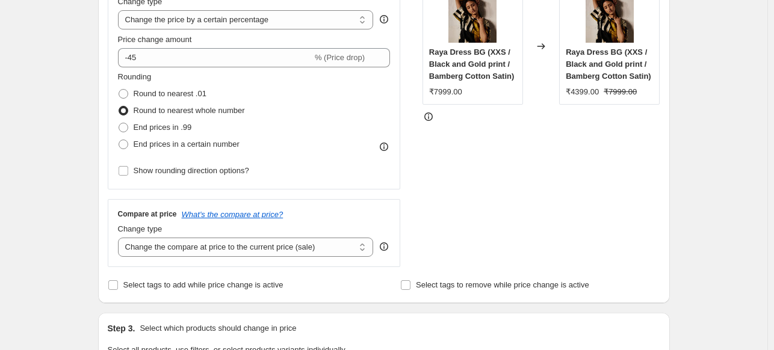
scroll to position [0, 0]
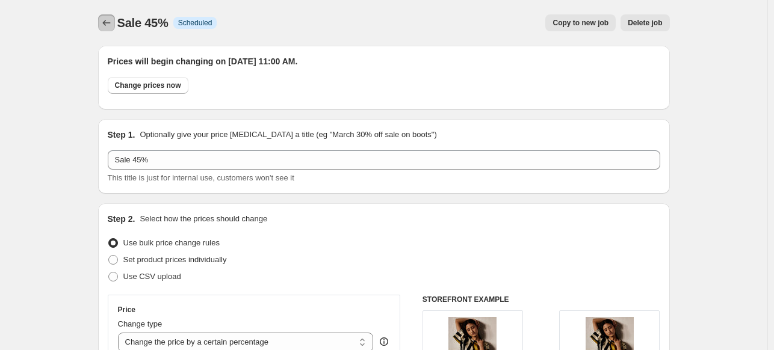
click at [110, 26] on icon "Price change jobs" at bounding box center [107, 23] width 12 height 12
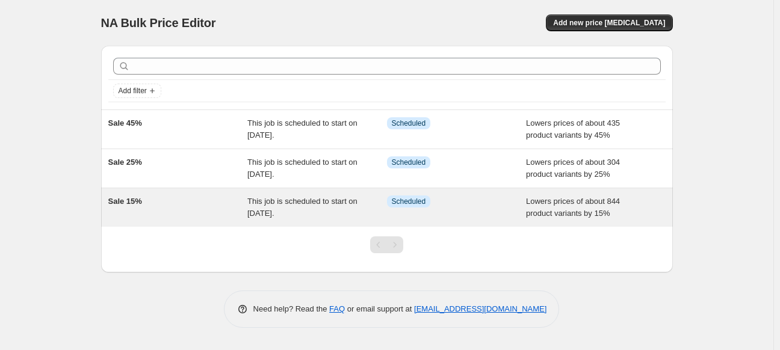
click at [255, 206] on div "This job is scheduled to start on October 11, 2025." at bounding box center [317, 208] width 140 height 24
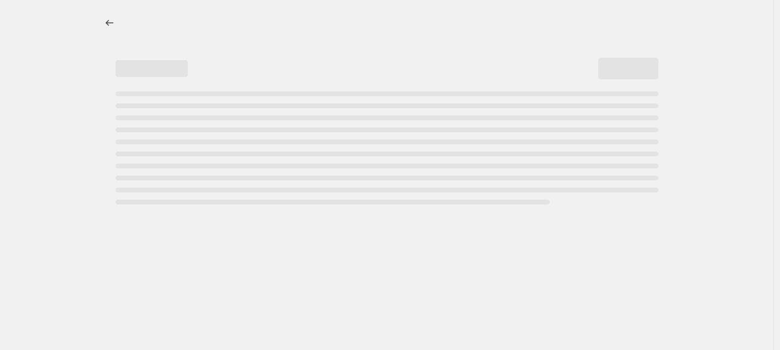
select select "percentage"
select select "collection"
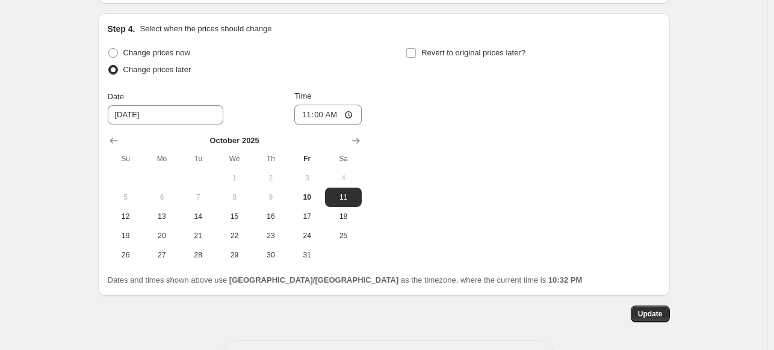
scroll to position [1225, 0]
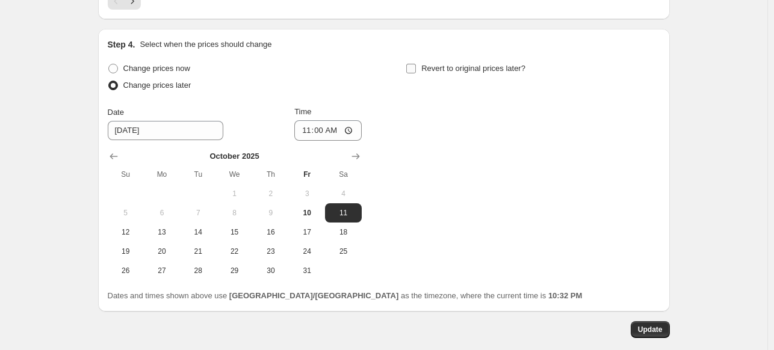
click at [447, 64] on span "Revert to original prices later?" at bounding box center [473, 68] width 104 height 9
click at [416, 64] on input "Revert to original prices later?" at bounding box center [411, 69] width 10 height 10
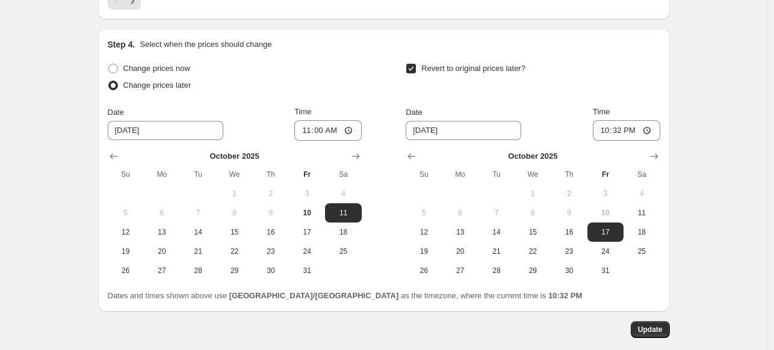
click at [447, 64] on span "Revert to original prices later?" at bounding box center [473, 68] width 104 height 9
click at [416, 64] on input "Revert to original prices later?" at bounding box center [411, 69] width 10 height 10
checkbox input "false"
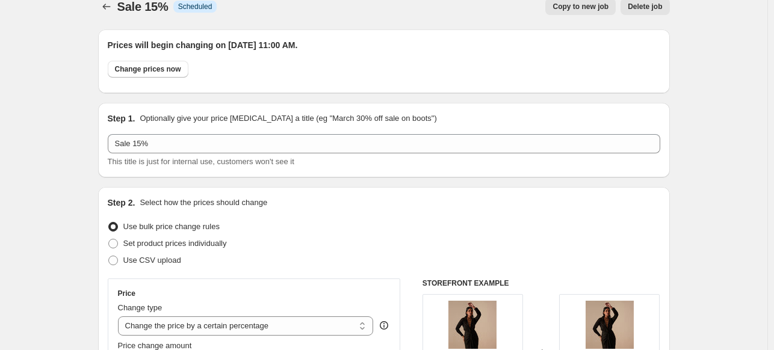
scroll to position [0, 0]
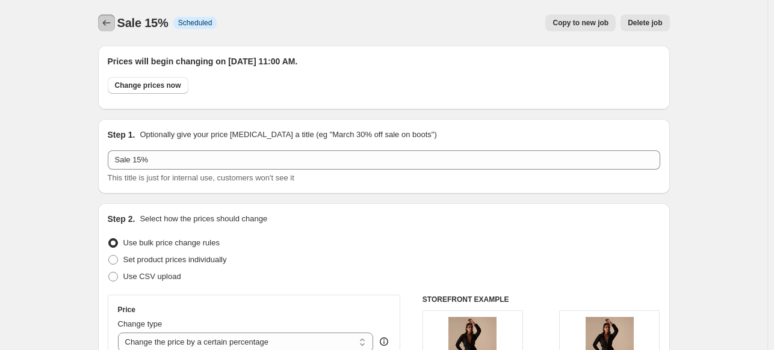
click at [108, 20] on icon "Price change jobs" at bounding box center [107, 23] width 12 height 12
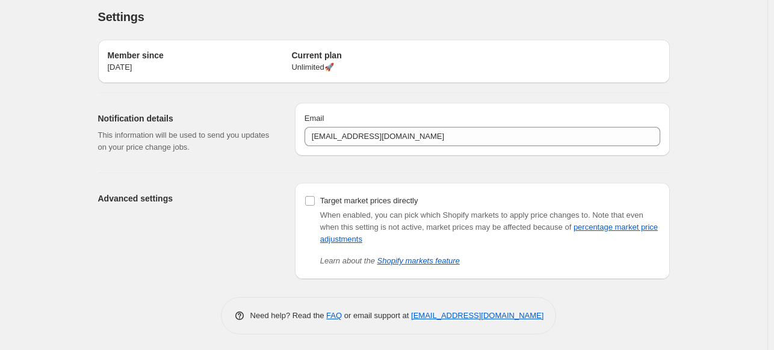
scroll to position [7, 0]
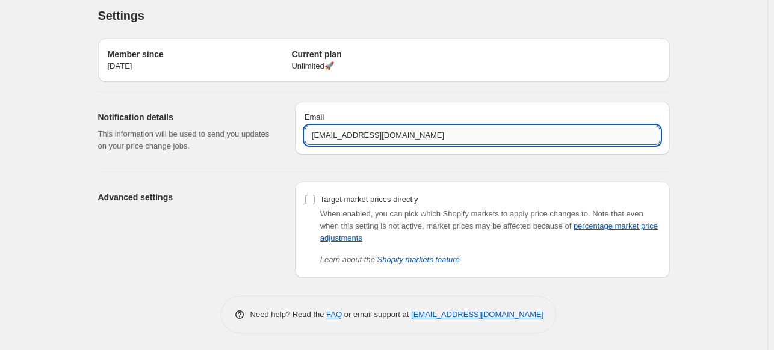
click at [399, 139] on input "info@nouriadesign.com" at bounding box center [483, 135] width 356 height 19
paste input "kavish@noirandblanco"
type input "kavish@noirandblanco.com"
click at [321, 170] on div "Member since Oct 10, 2025 Current plan Unlimited 🚀 Notification details This in…" at bounding box center [378, 153] width 581 height 249
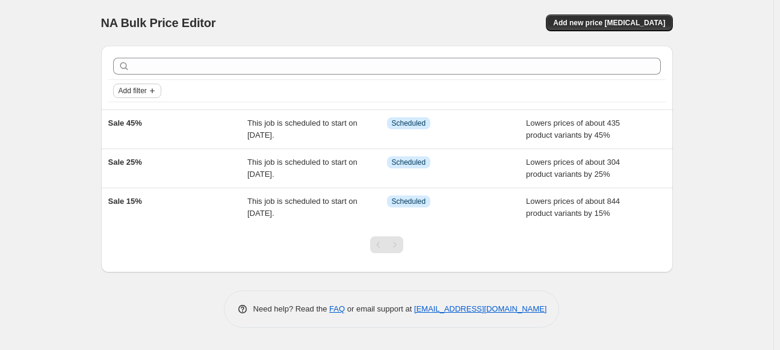
click at [144, 95] on span "Add filter" at bounding box center [133, 91] width 28 height 10
click at [78, 109] on div "NA Bulk Price Editor. This page is ready NA Bulk Price Editor Add new price cha…" at bounding box center [386, 175] width 773 height 350
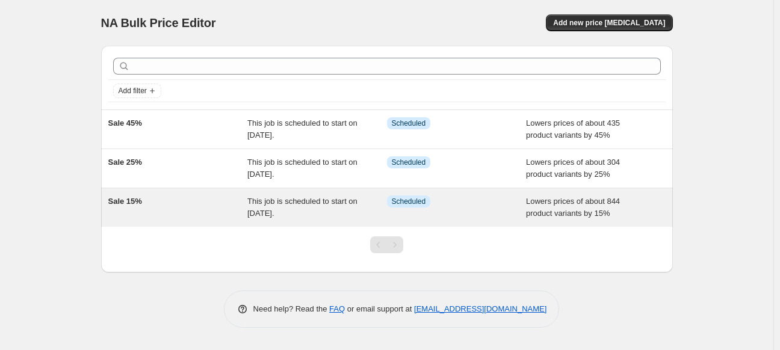
click at [132, 199] on span "Sale 15%" at bounding box center [125, 201] width 34 height 9
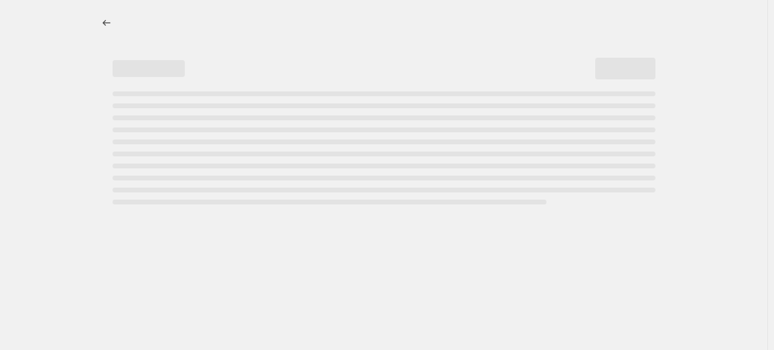
select select "percentage"
select select "collection"
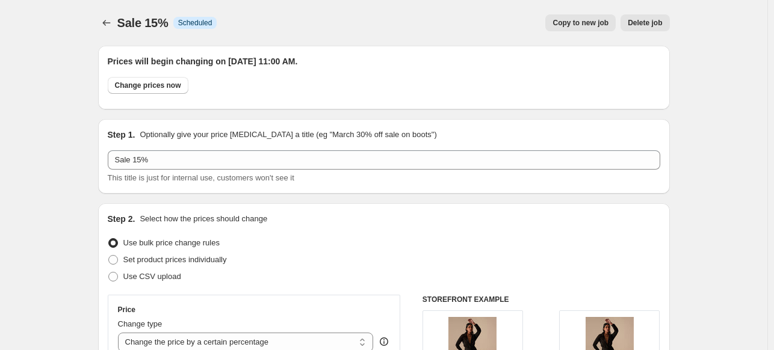
click at [108, 23] on icon "Price change jobs" at bounding box center [107, 23] width 12 height 12
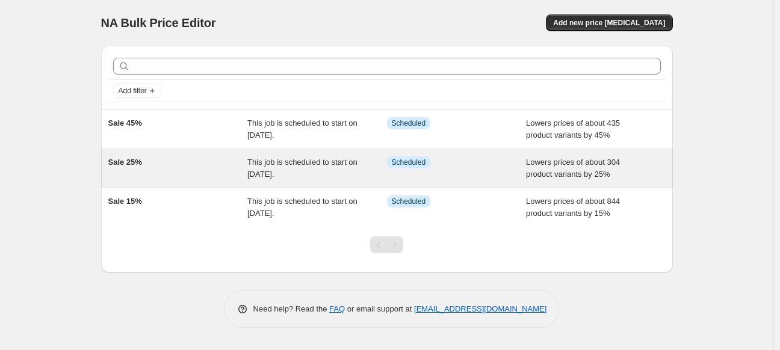
click at [125, 170] on div "Sale 25%" at bounding box center [178, 168] width 140 height 24
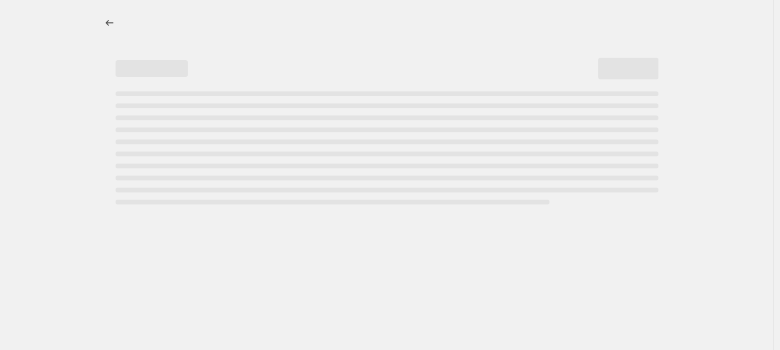
select select "percentage"
select select "collection"
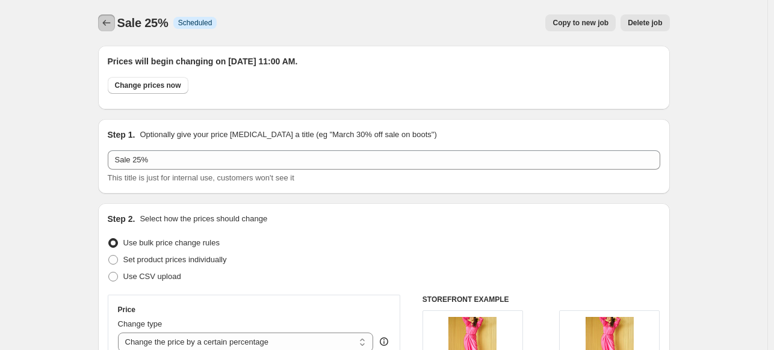
click at [105, 22] on icon "Price change jobs" at bounding box center [107, 23] width 12 height 12
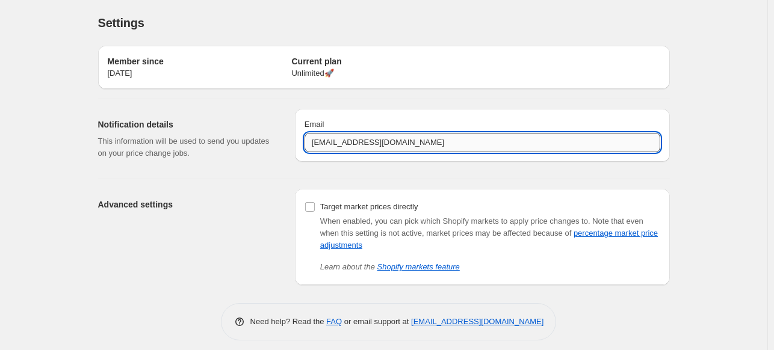
click at [401, 147] on input "info@nouriadesign.com" at bounding box center [483, 142] width 356 height 19
paste input "[PERSON_NAME]@noirandblanco"
type input "[PERSON_NAME][EMAIL_ADDRESS][DOMAIN_NAME]"
click at [275, 163] on div "Notification details This information will be used to send you updates on your …" at bounding box center [191, 139] width 187 height 60
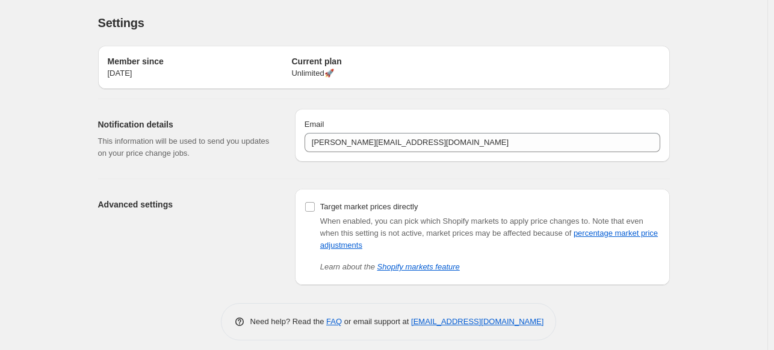
scroll to position [7, 0]
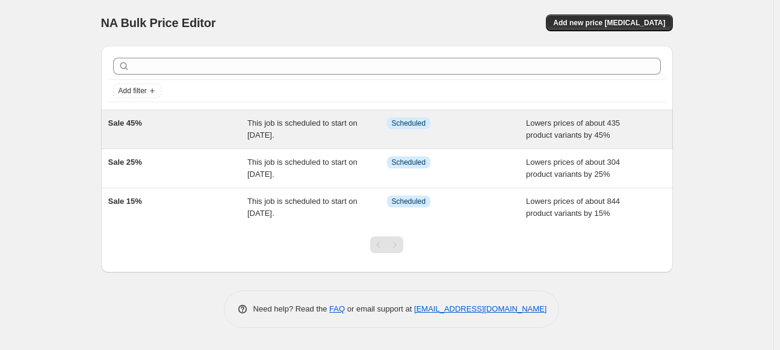
click at [225, 133] on div "Sale 45%" at bounding box center [178, 129] width 140 height 24
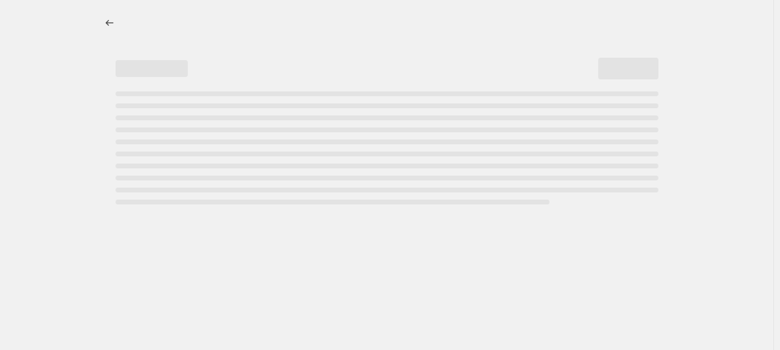
select select "percentage"
select select "collection"
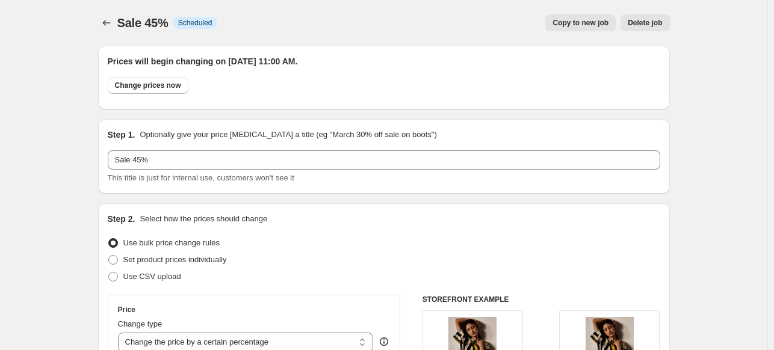
click at [650, 31] on button "Delete job" at bounding box center [645, 22] width 49 height 17
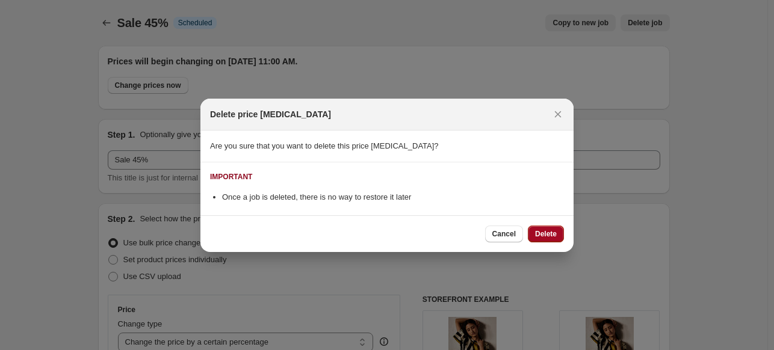
click at [550, 235] on span "Delete" at bounding box center [546, 234] width 22 height 10
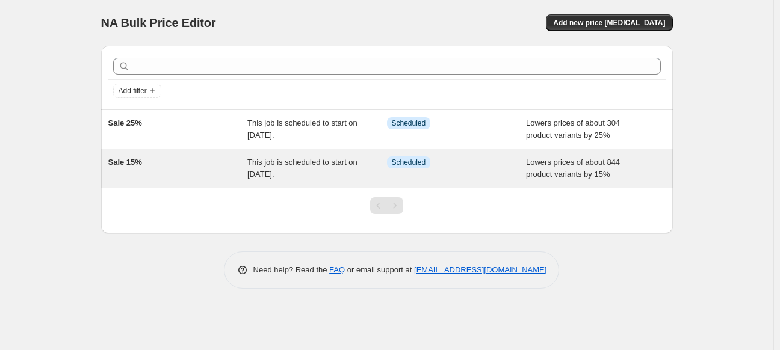
click at [291, 162] on span "This job is scheduled to start on October 11, 2025." at bounding box center [302, 168] width 110 height 21
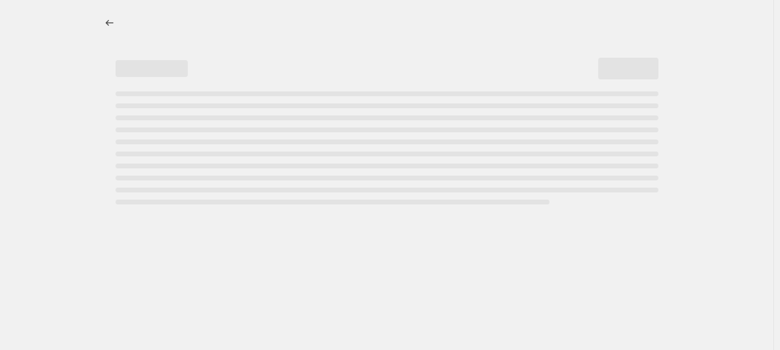
select select "percentage"
select select "collection"
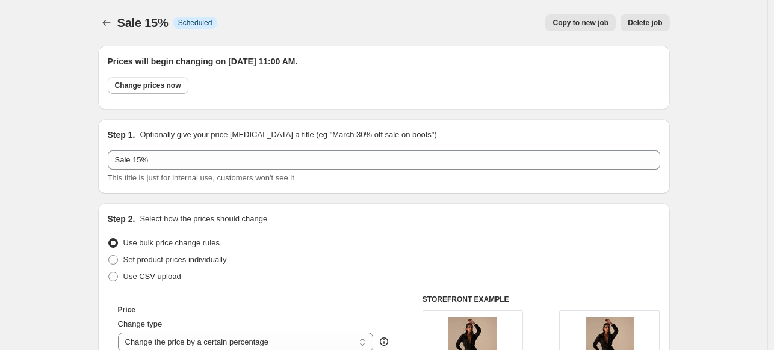
click at [646, 23] on span "Delete job" at bounding box center [645, 23] width 34 height 10
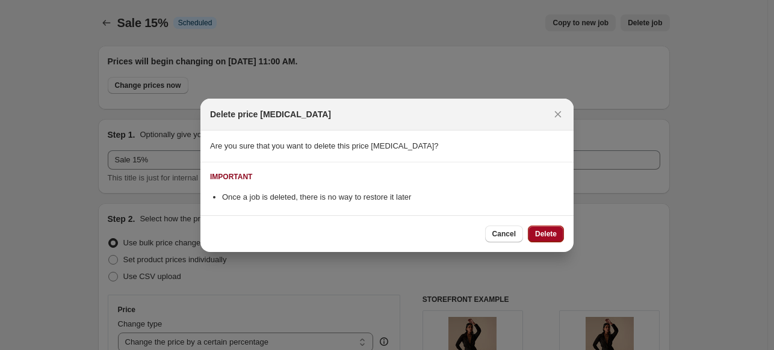
click at [550, 235] on span "Delete" at bounding box center [546, 234] width 22 height 10
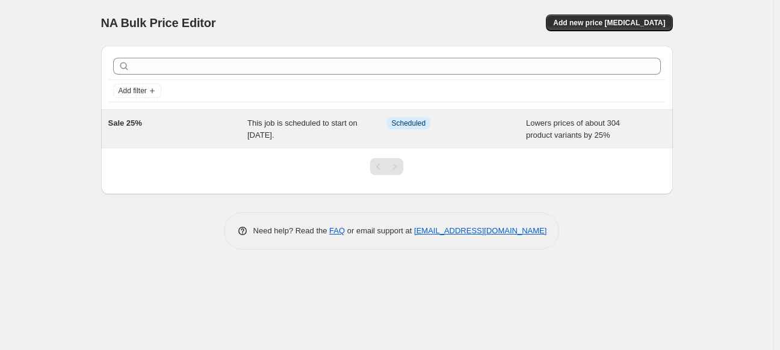
click at [285, 139] on span "This job is scheduled to start on October 11, 2025." at bounding box center [302, 129] width 110 height 21
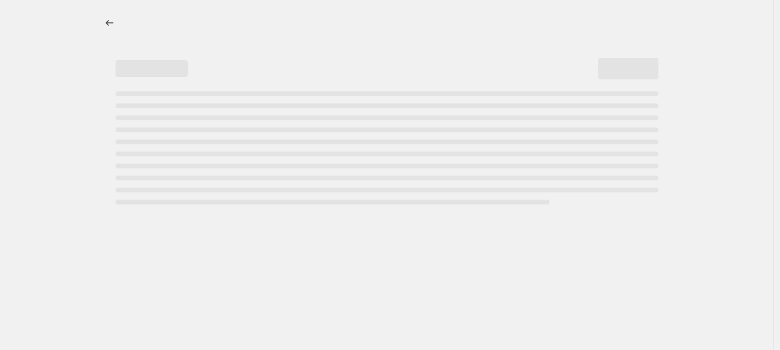
select select "percentage"
select select "collection"
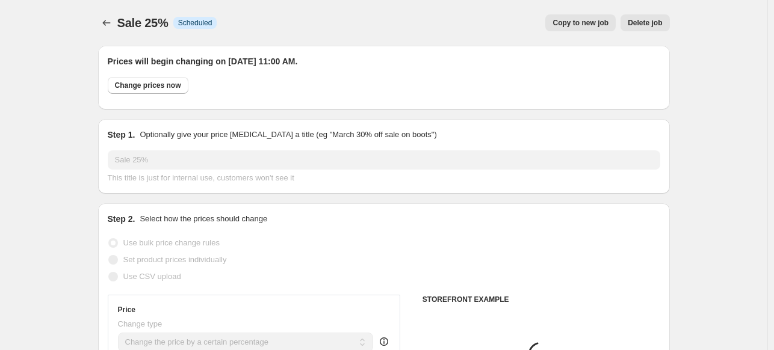
click at [655, 23] on span "Delete job" at bounding box center [645, 23] width 34 height 10
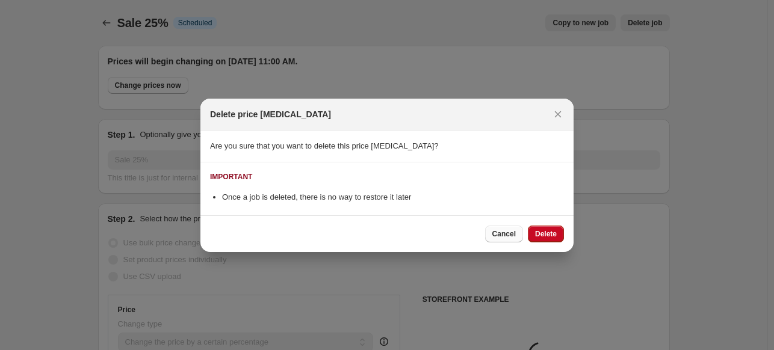
click at [515, 235] on span "Cancel" at bounding box center [503, 234] width 23 height 10
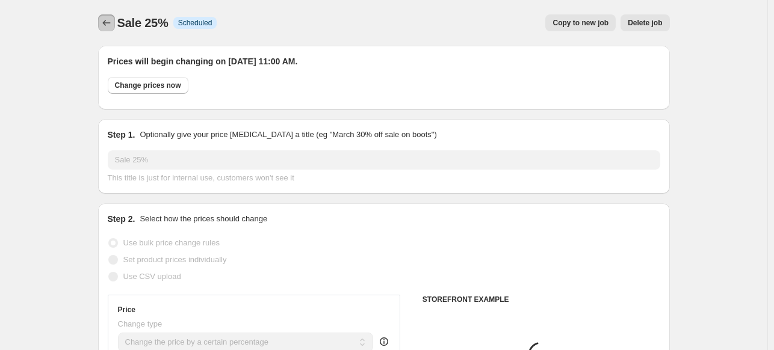
click at [112, 23] on icon "Price change jobs" at bounding box center [107, 23] width 12 height 12
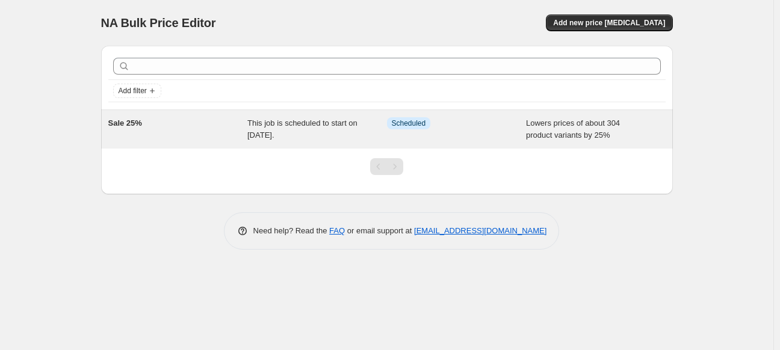
click at [286, 139] on span "This job is scheduled to start on October 11, 2025." at bounding box center [302, 129] width 110 height 21
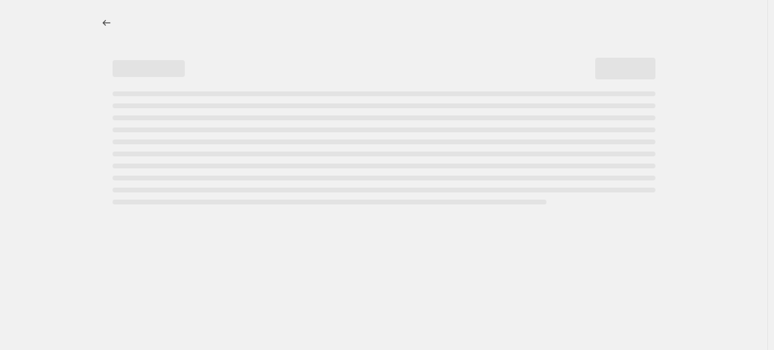
select select "percentage"
select select "collection"
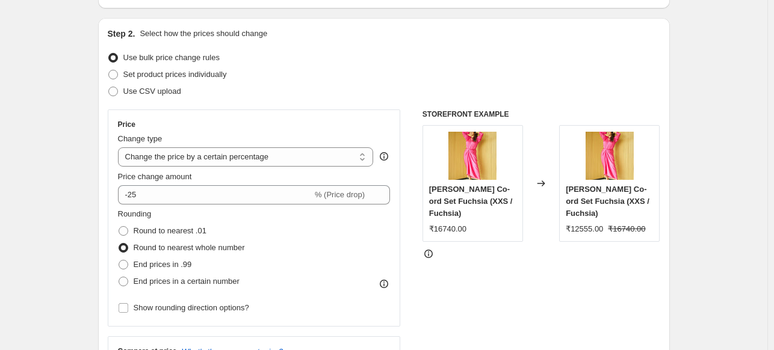
scroll to position [190, 0]
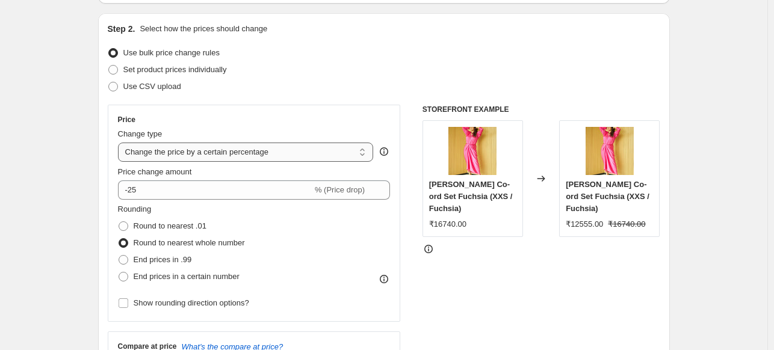
click at [254, 149] on select "Change the price to a certain amount Change the price by a certain amount Chang…" at bounding box center [246, 152] width 256 height 19
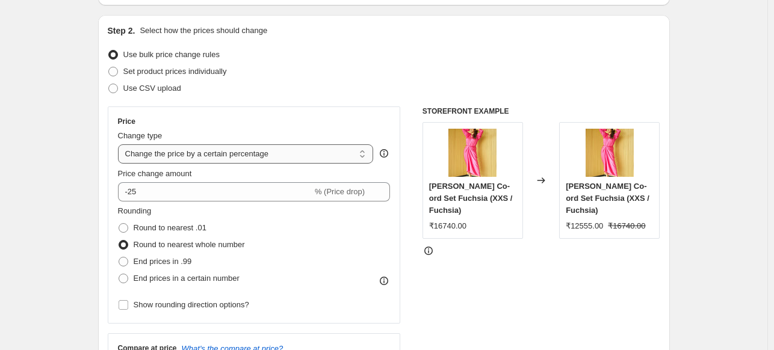
click at [216, 153] on select "Change the price to a certain amount Change the price by a certain amount Chang…" at bounding box center [246, 153] width 256 height 19
select select "ecap"
click at [120, 144] on select "Change the price to a certain amount Change the price by a certain amount Chang…" at bounding box center [246, 153] width 256 height 19
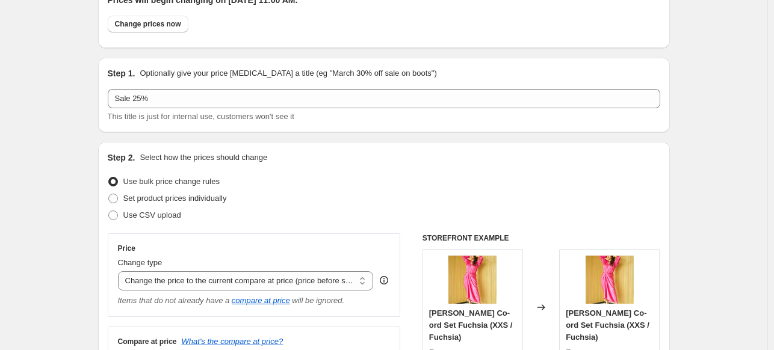
scroll to position [0, 0]
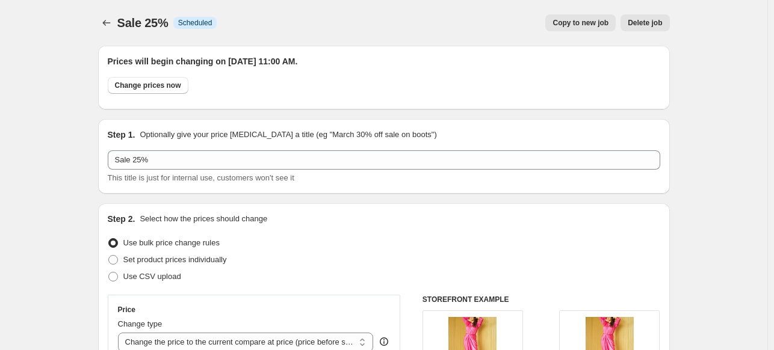
click at [643, 24] on span "Delete job" at bounding box center [645, 23] width 34 height 10
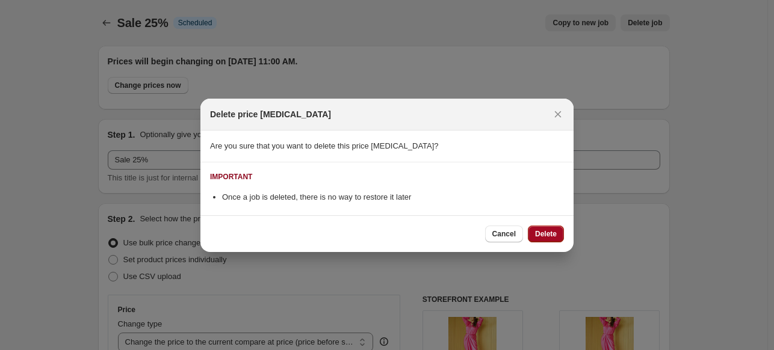
click at [547, 234] on span "Delete" at bounding box center [546, 234] width 22 height 10
